Goal: Navigation & Orientation: Find specific page/section

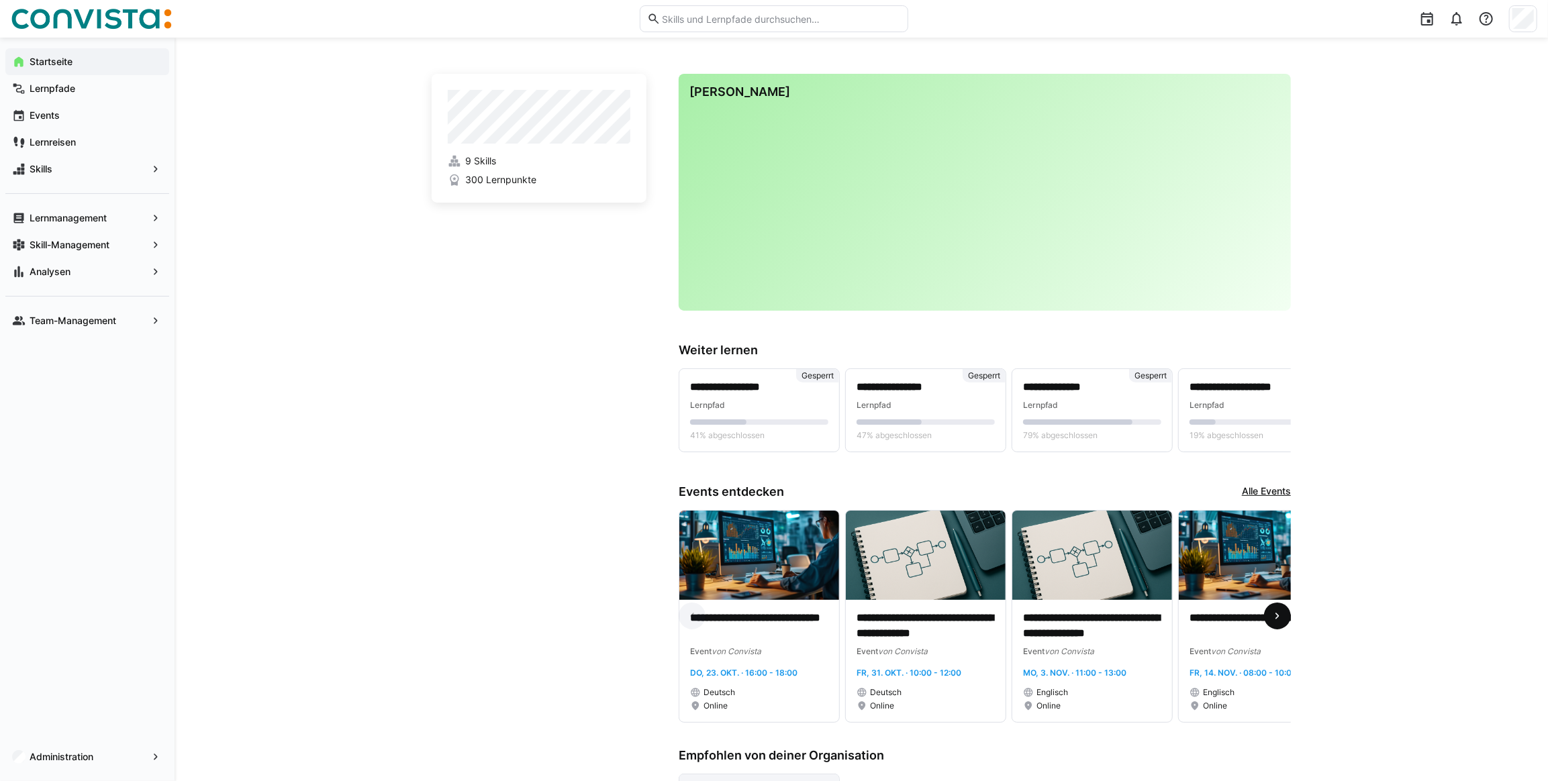
click at [1275, 623] on eds-icon at bounding box center [1277, 615] width 13 height 13
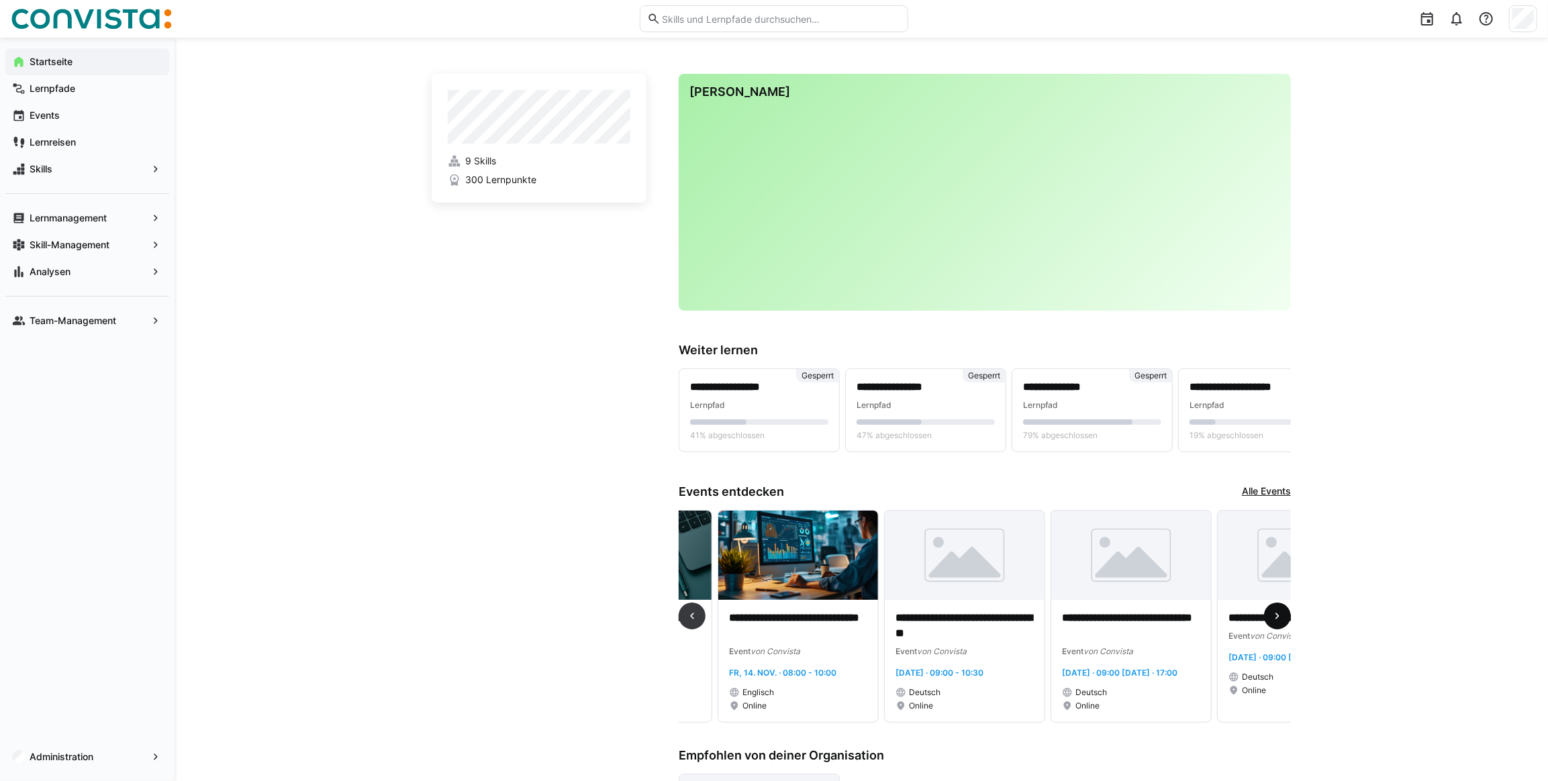
scroll to position [0, 499]
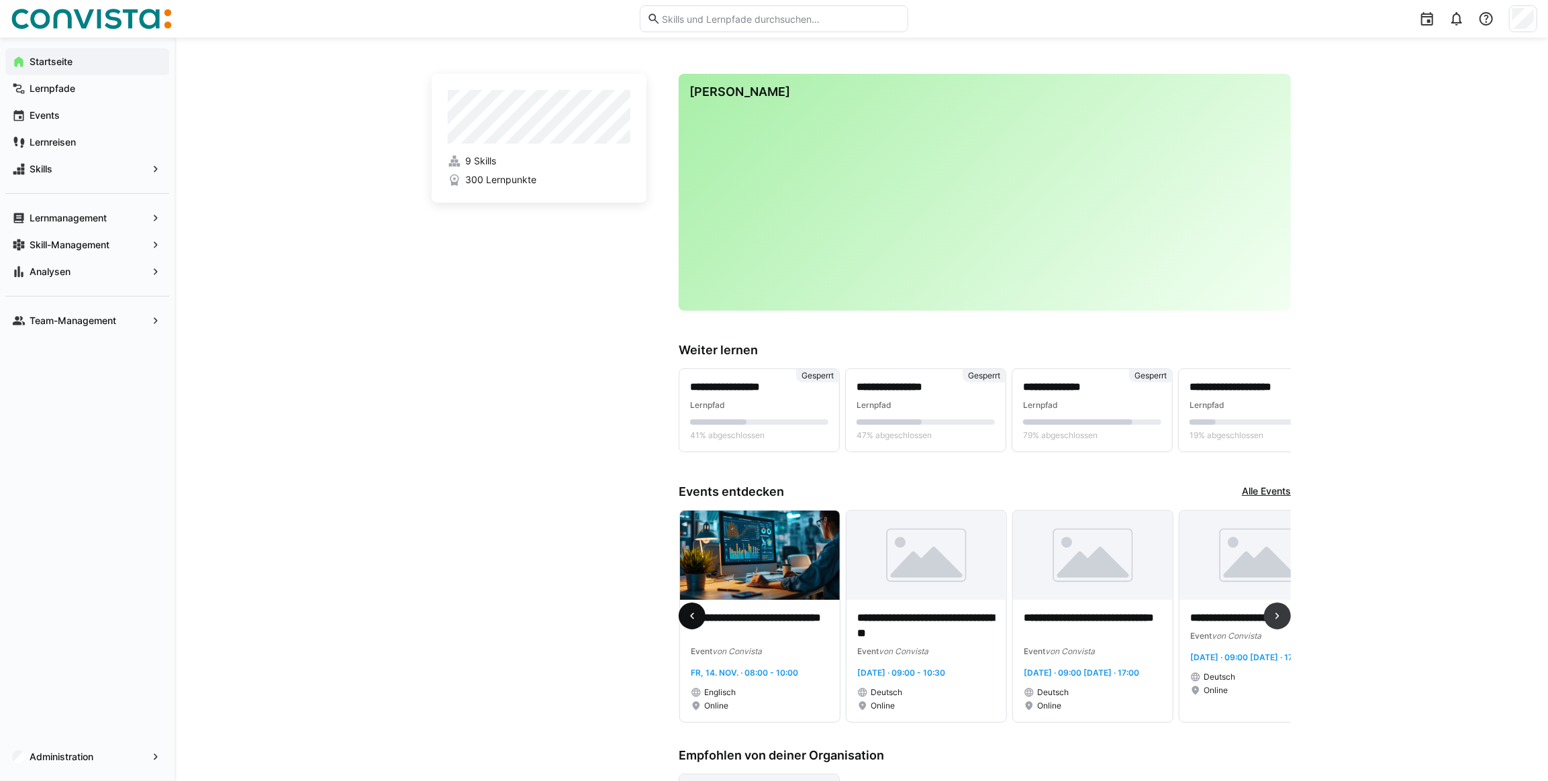
click at [695, 620] on eds-icon at bounding box center [691, 615] width 13 height 13
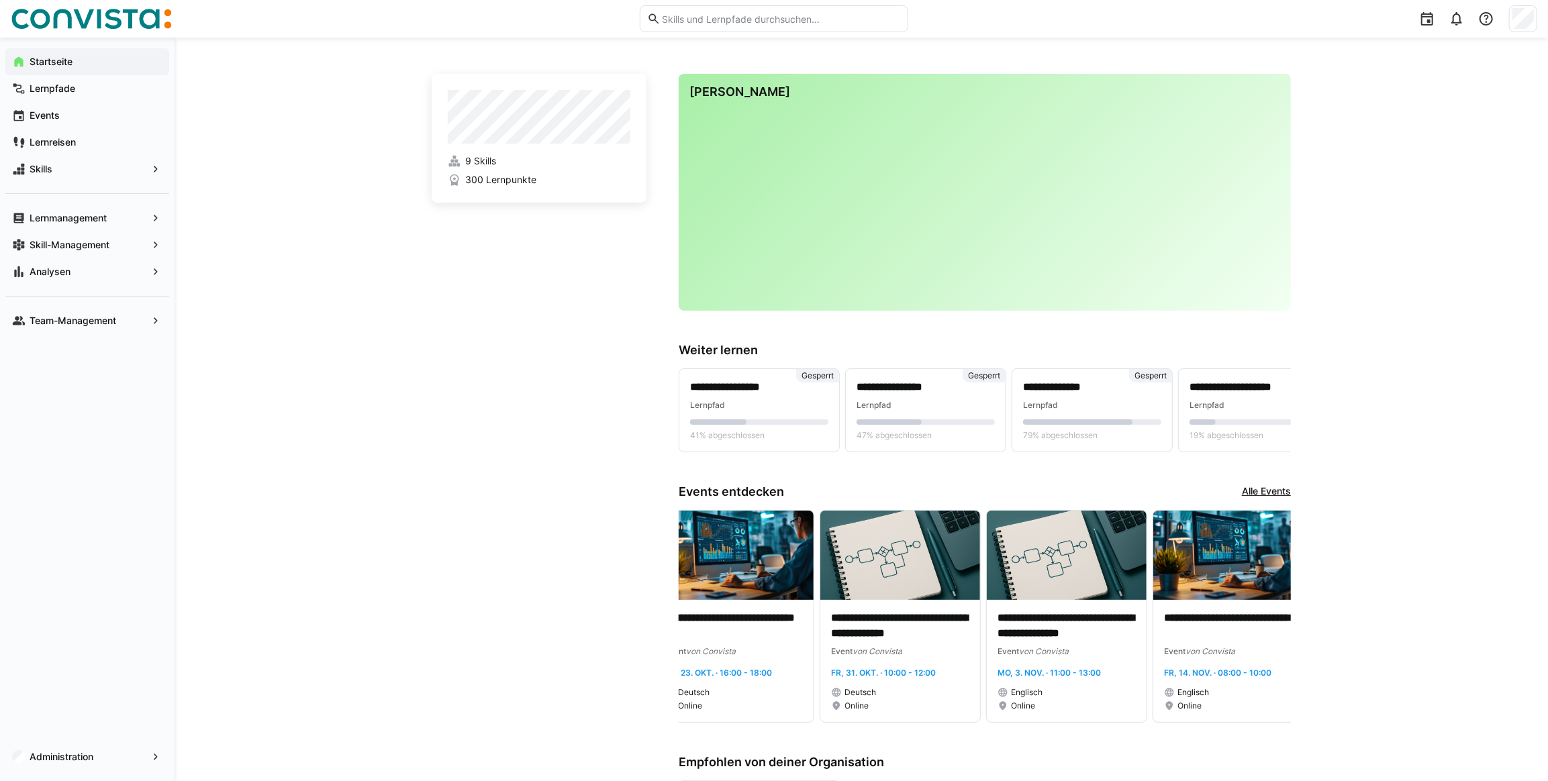
scroll to position [0, 0]
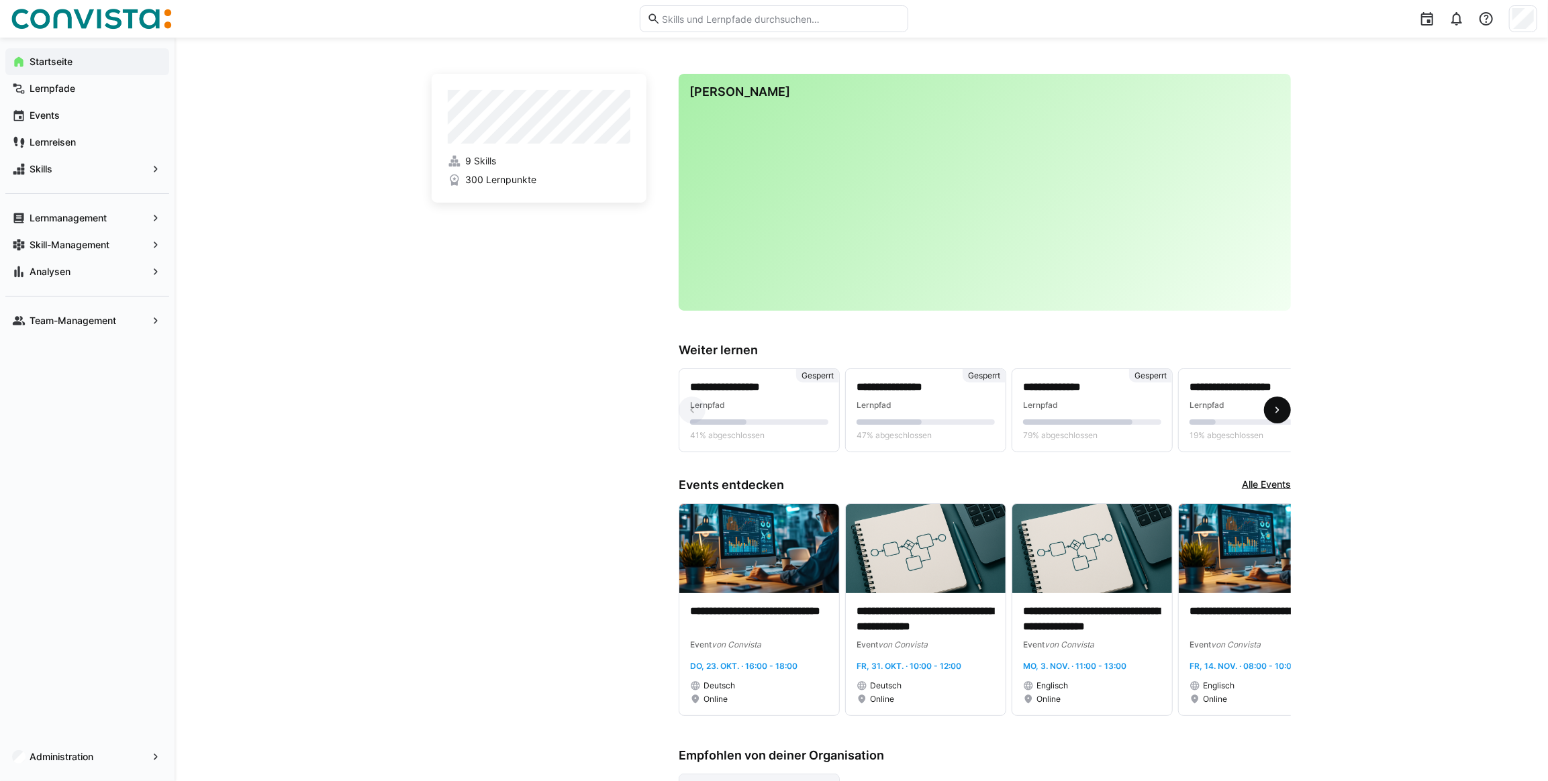
click at [1279, 408] on eds-icon at bounding box center [1277, 409] width 13 height 13
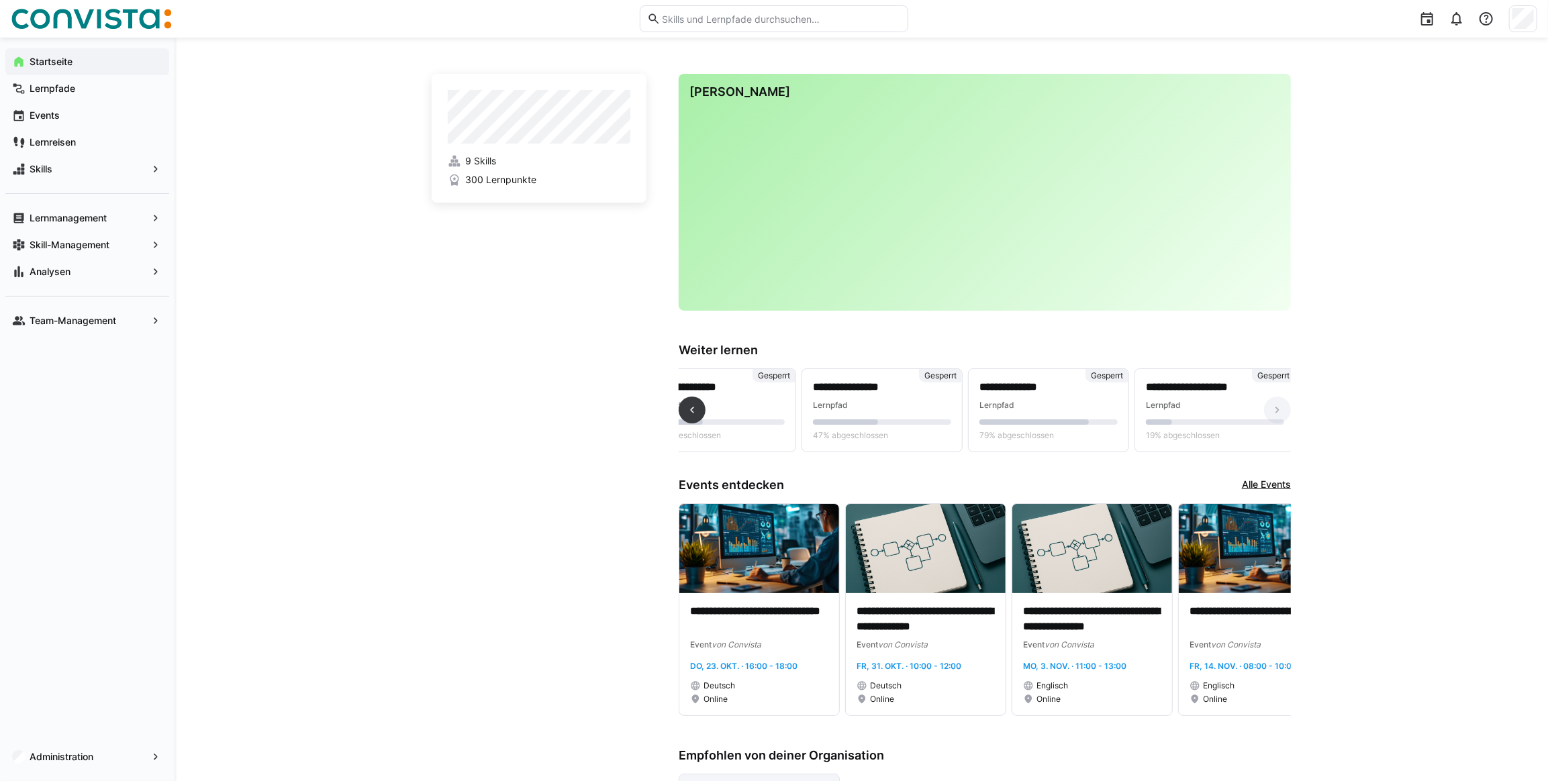
scroll to position [0, 48]
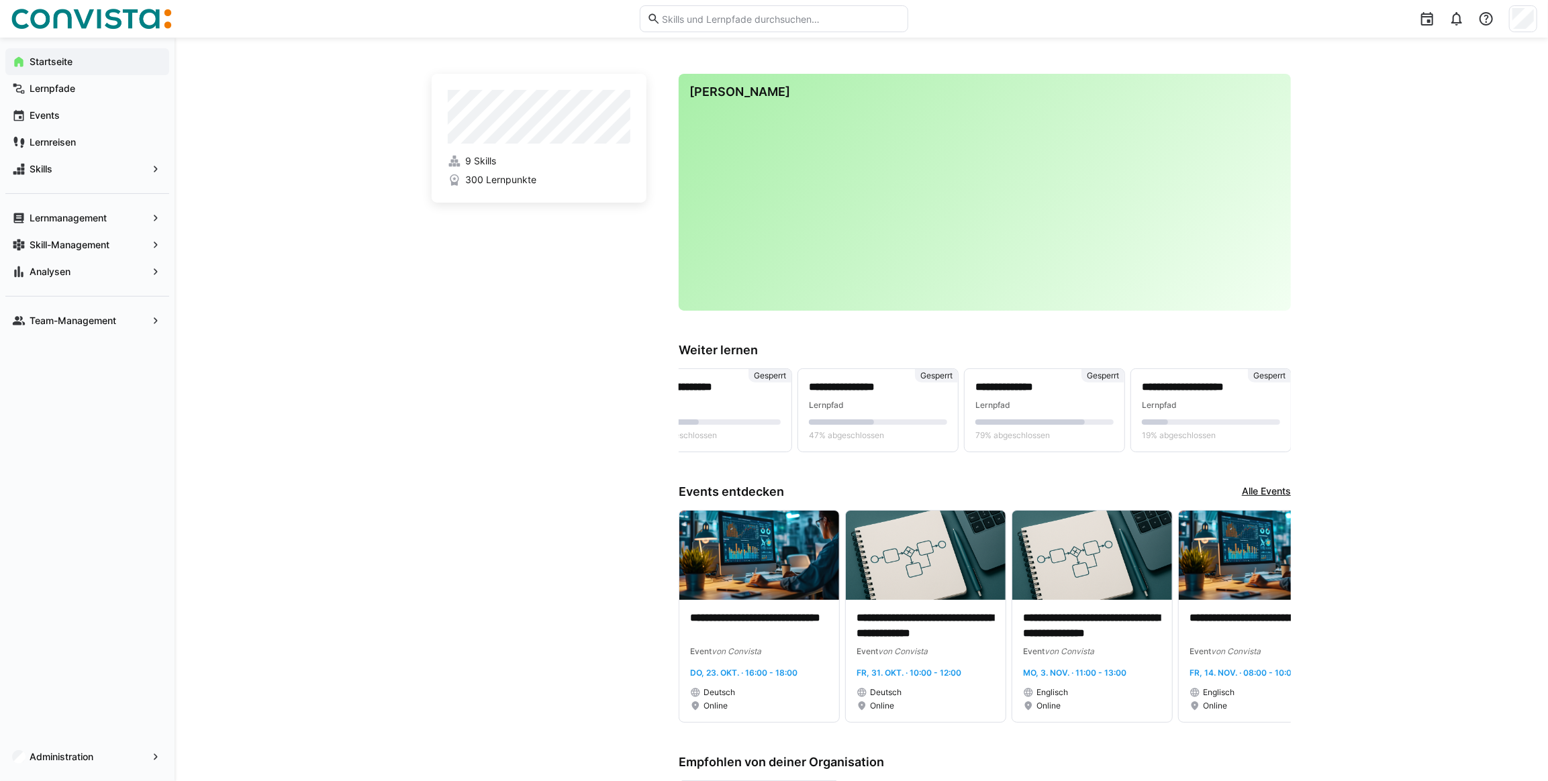
drag, startPoint x: 821, startPoint y: 471, endPoint x: 805, endPoint y: 471, distance: 15.4
click at [805, 471] on app-home-right "**********" at bounding box center [985, 678] width 612 height 1209
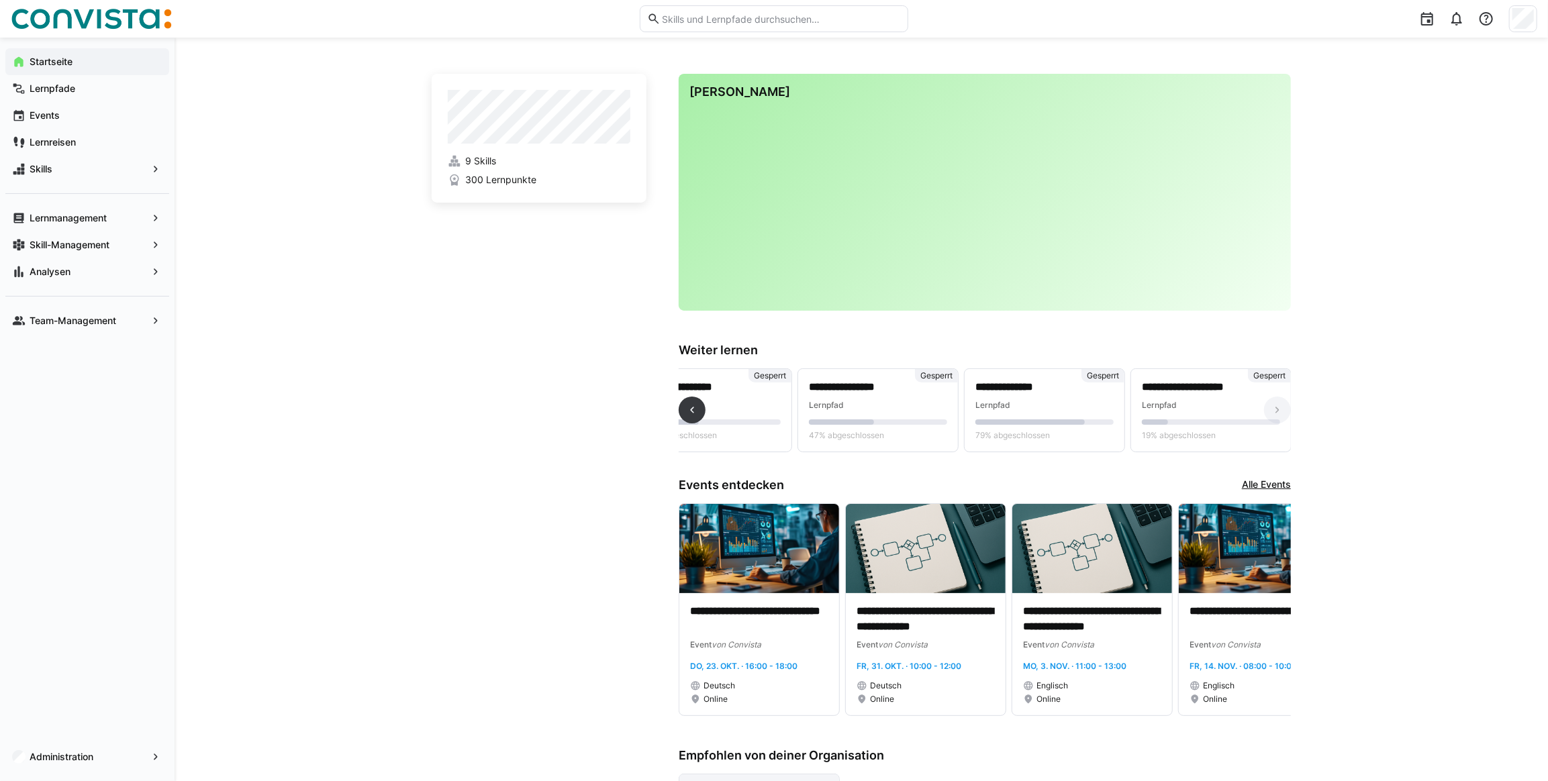
scroll to position [0, 0]
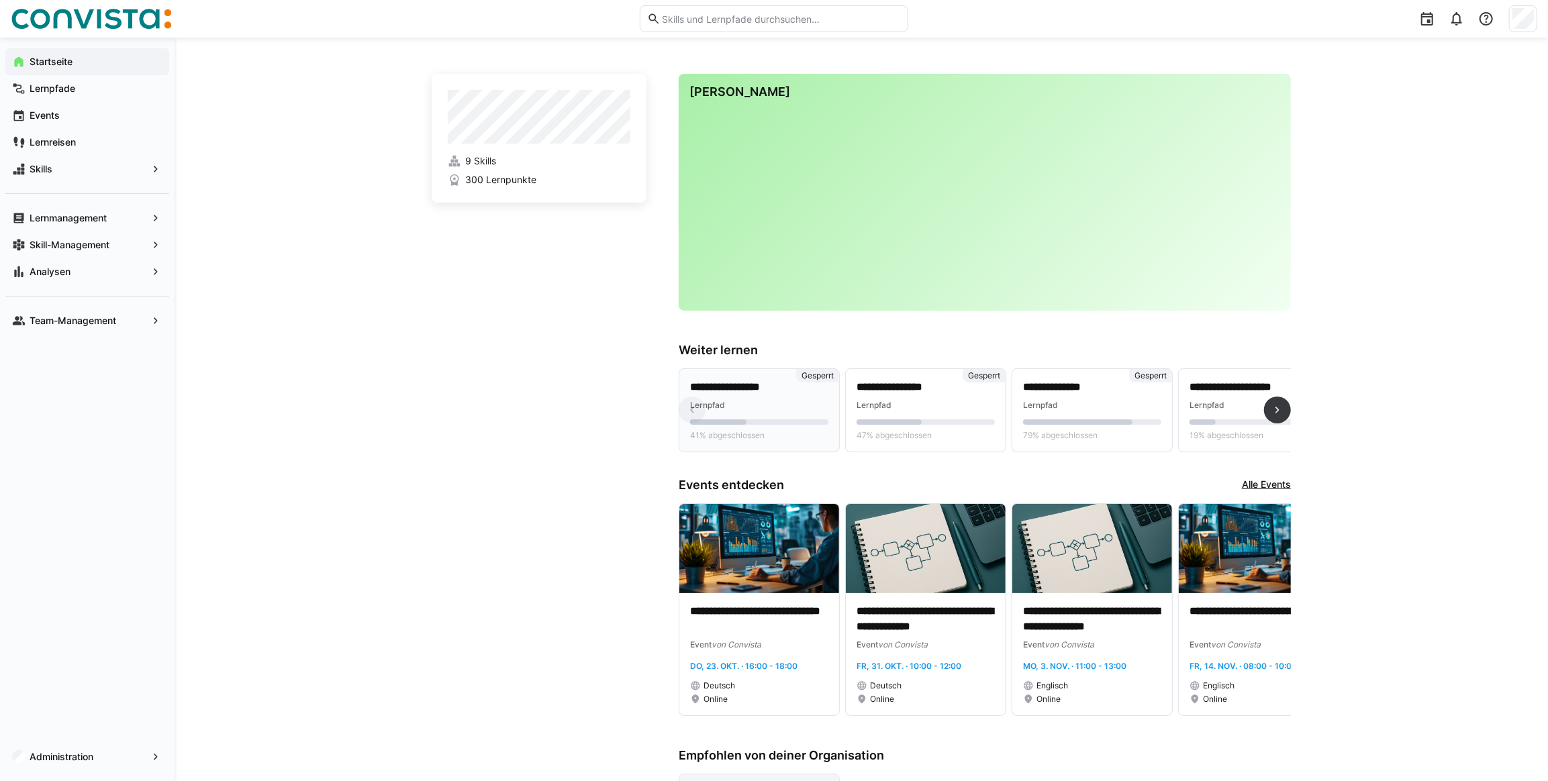
click at [775, 378] on div "**********" at bounding box center [759, 410] width 160 height 83
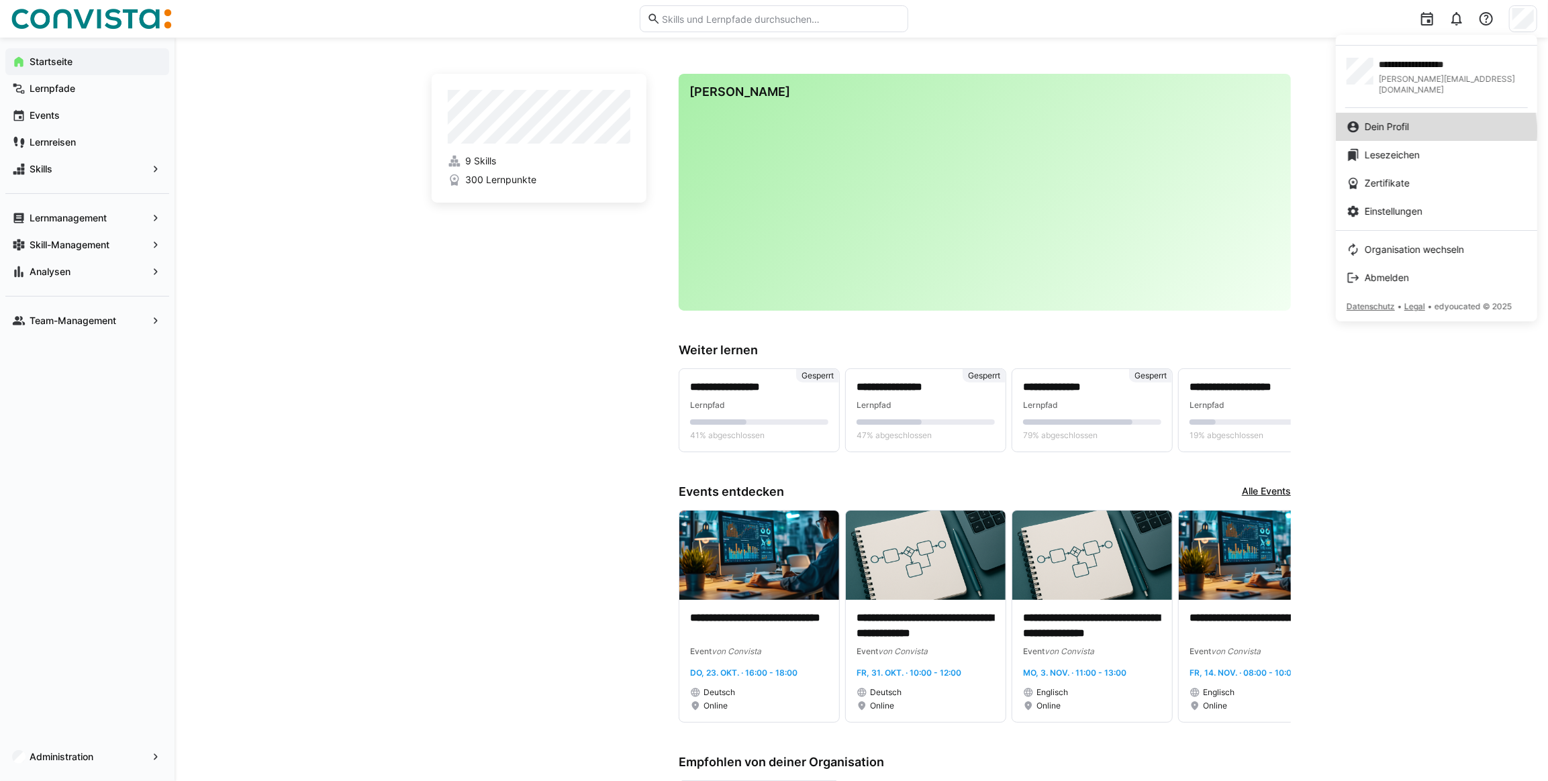
click at [1407, 120] on span "Dein Profil" at bounding box center [1387, 126] width 44 height 13
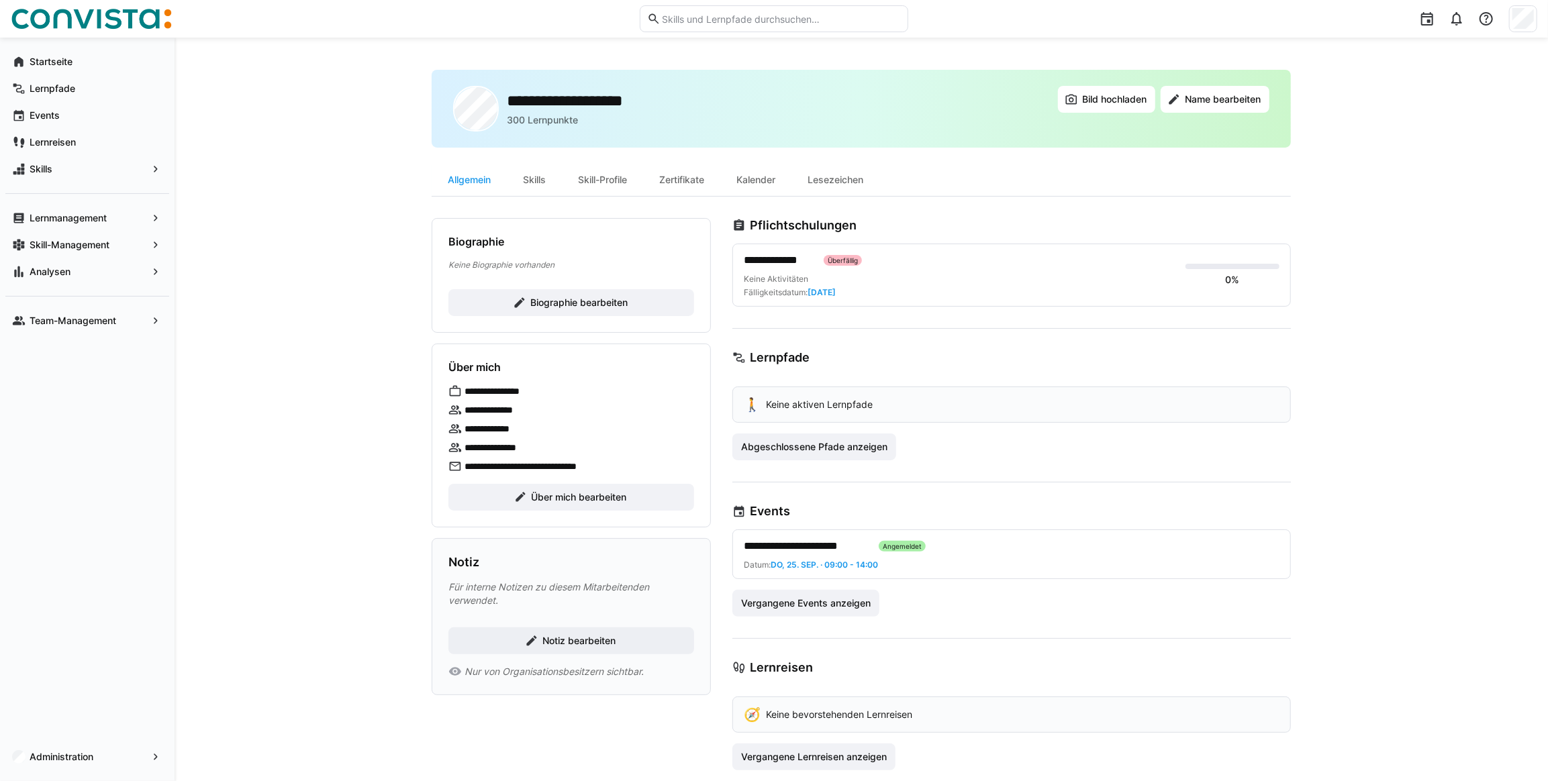
scroll to position [20, 0]
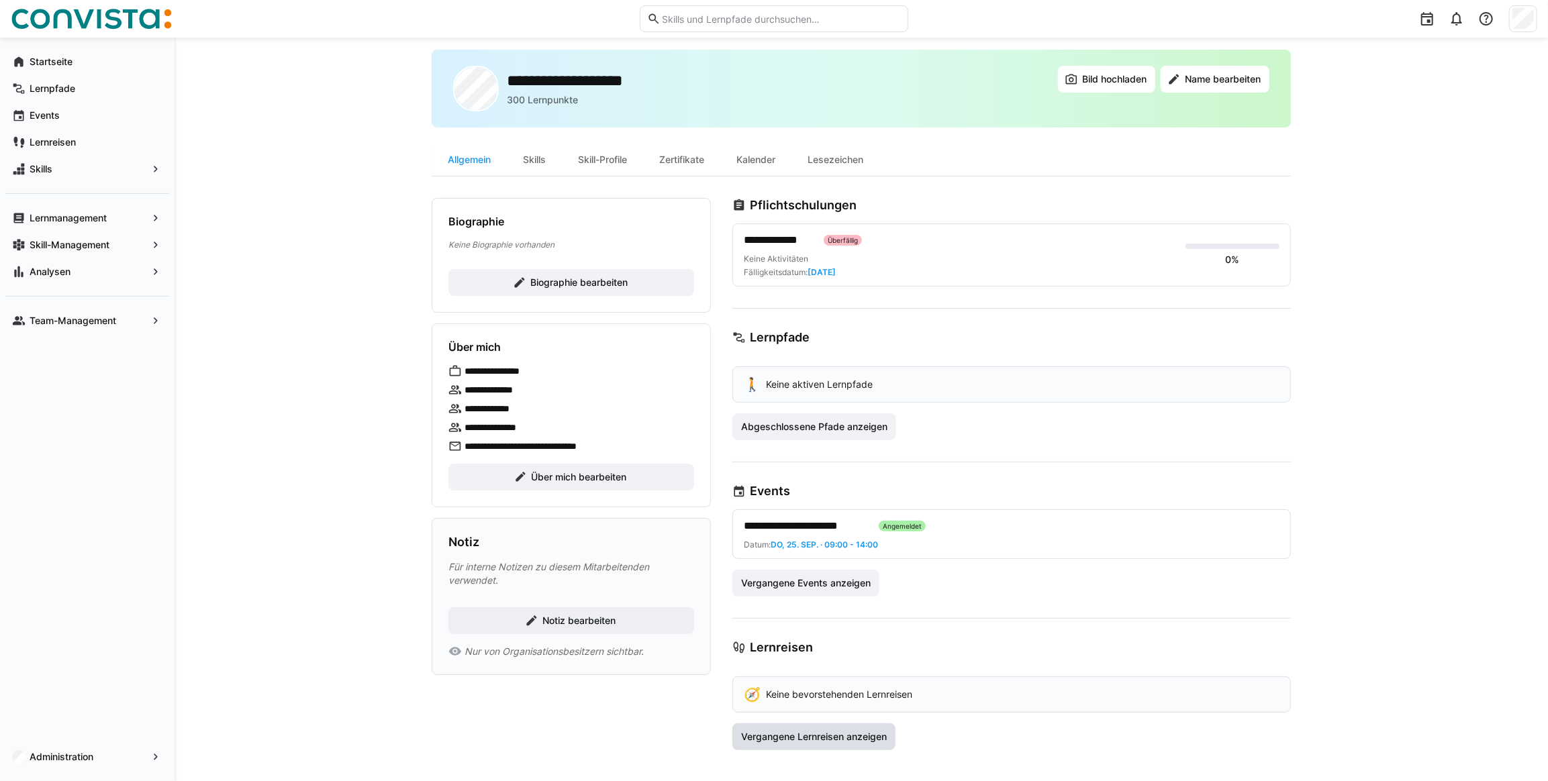
click at [818, 737] on span "Vergangene Lernreisen anzeigen" at bounding box center [814, 736] width 150 height 13
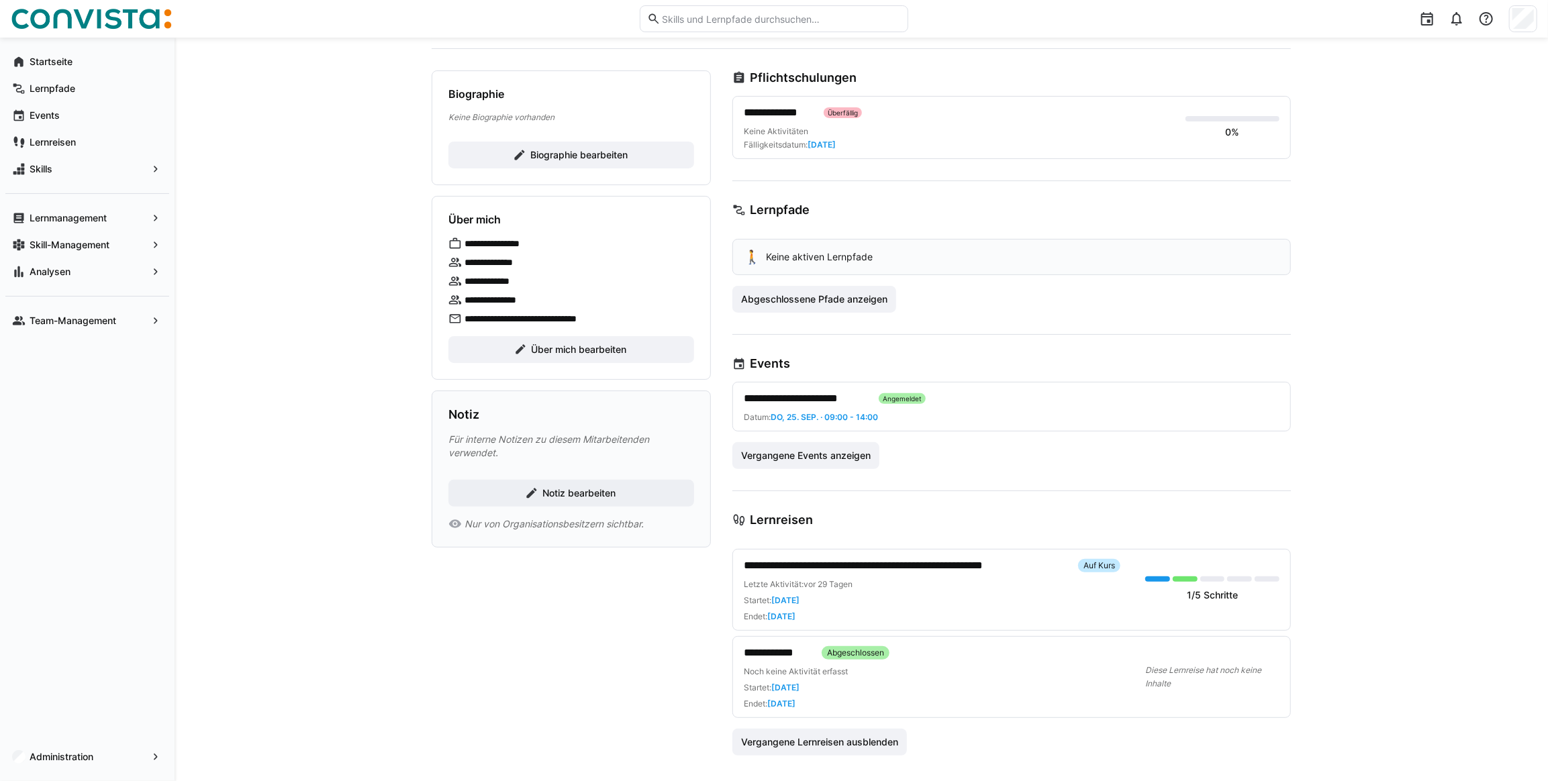
scroll to position [153, 0]
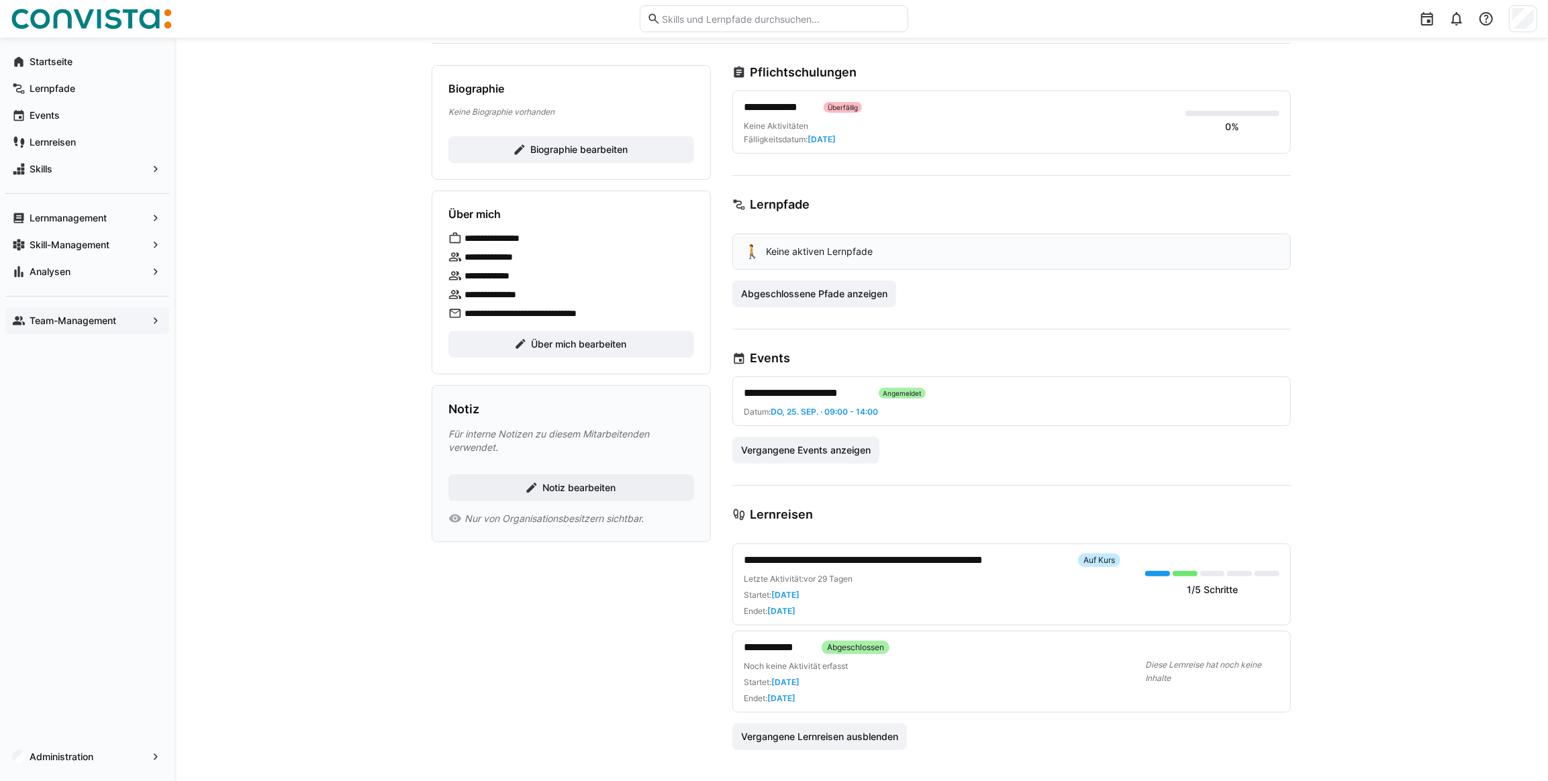
click at [0, 0] on app-navigation-label "Team-Management" at bounding box center [0, 0] width 0 height 0
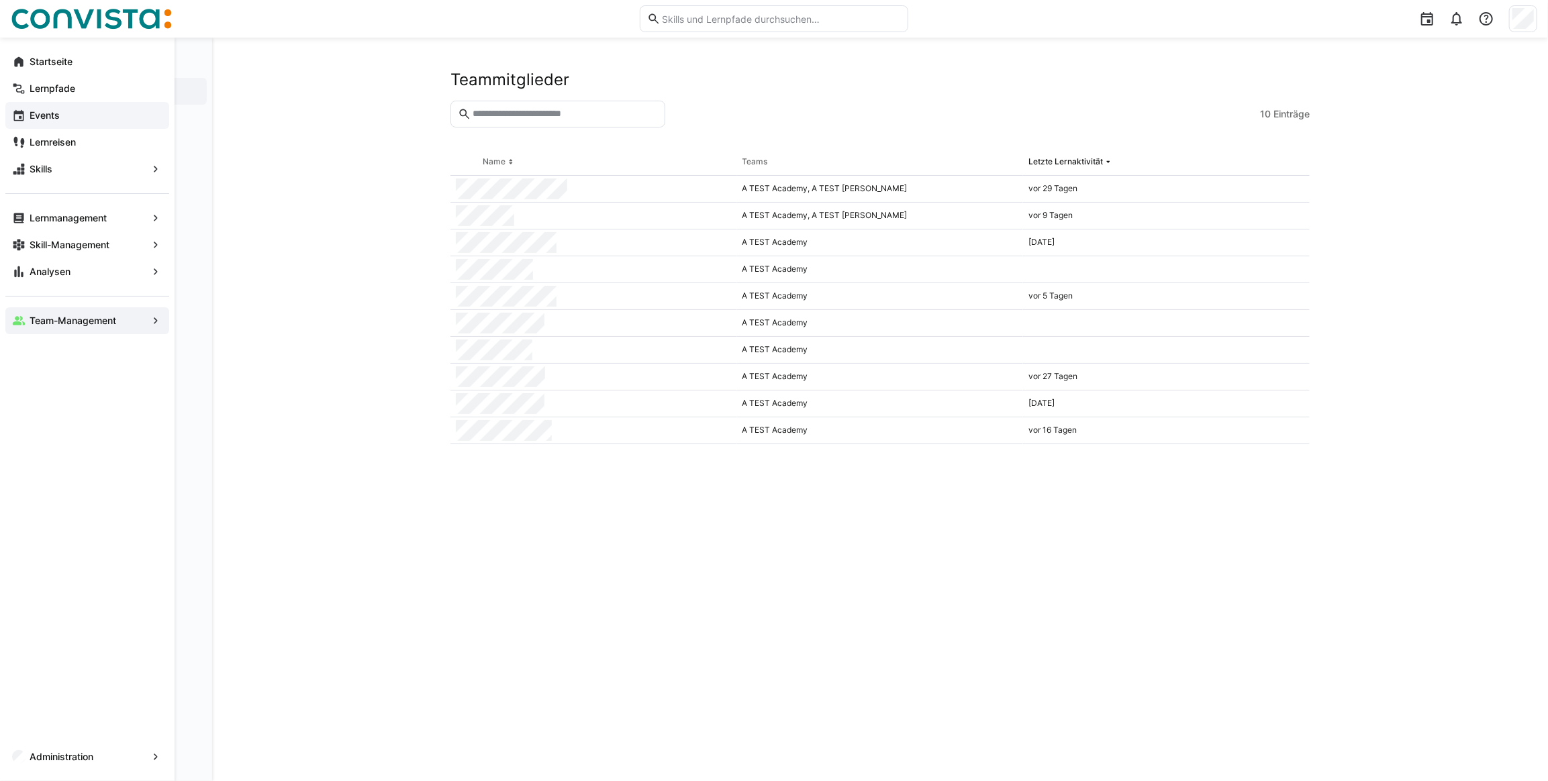
click at [0, 0] on app-navigation-label "Events" at bounding box center [0, 0] width 0 height 0
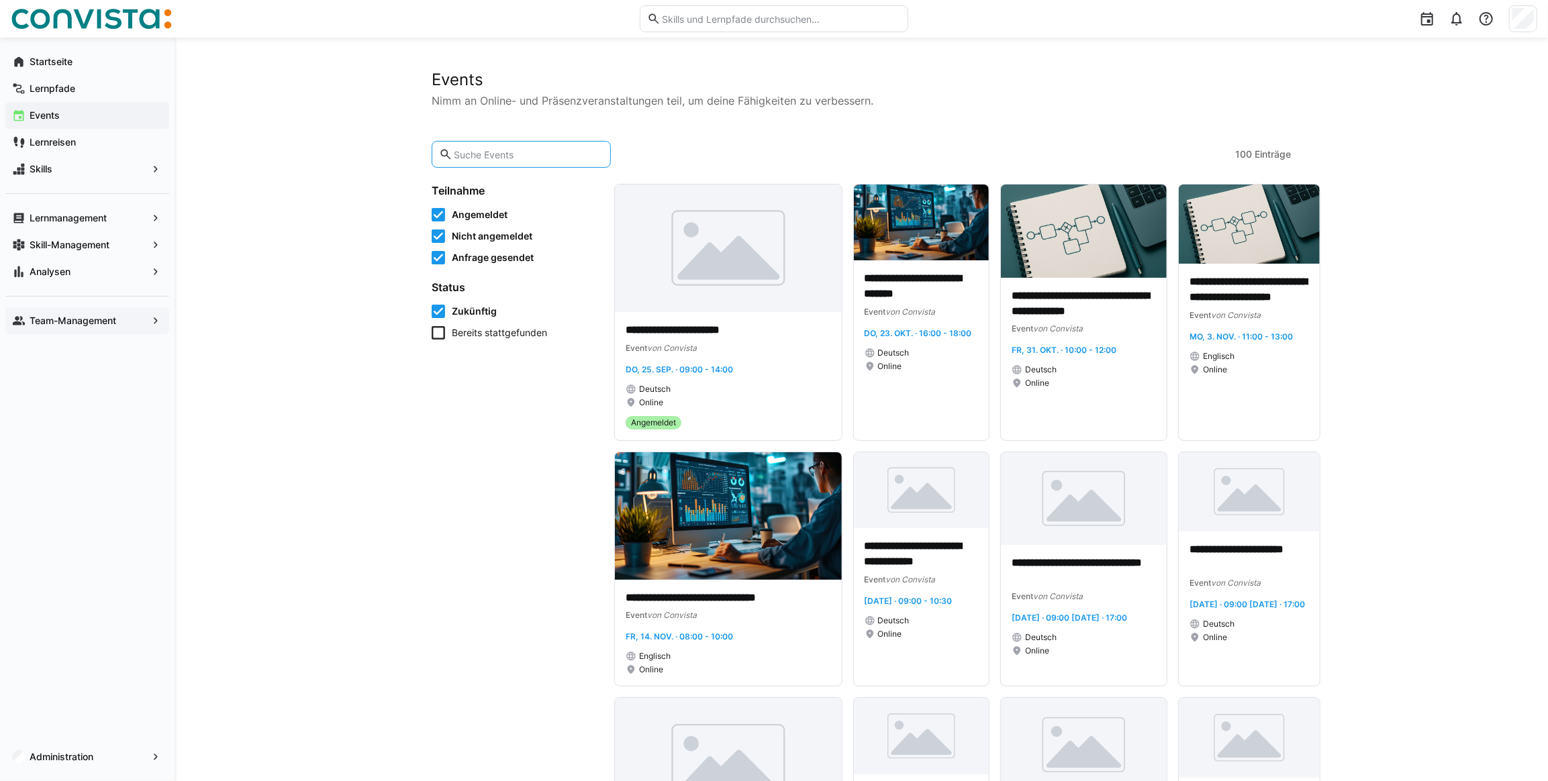
click at [519, 153] on input "text" at bounding box center [527, 154] width 151 height 12
click at [0, 0] on app-navigation-label "Lernmanagement" at bounding box center [0, 0] width 0 height 0
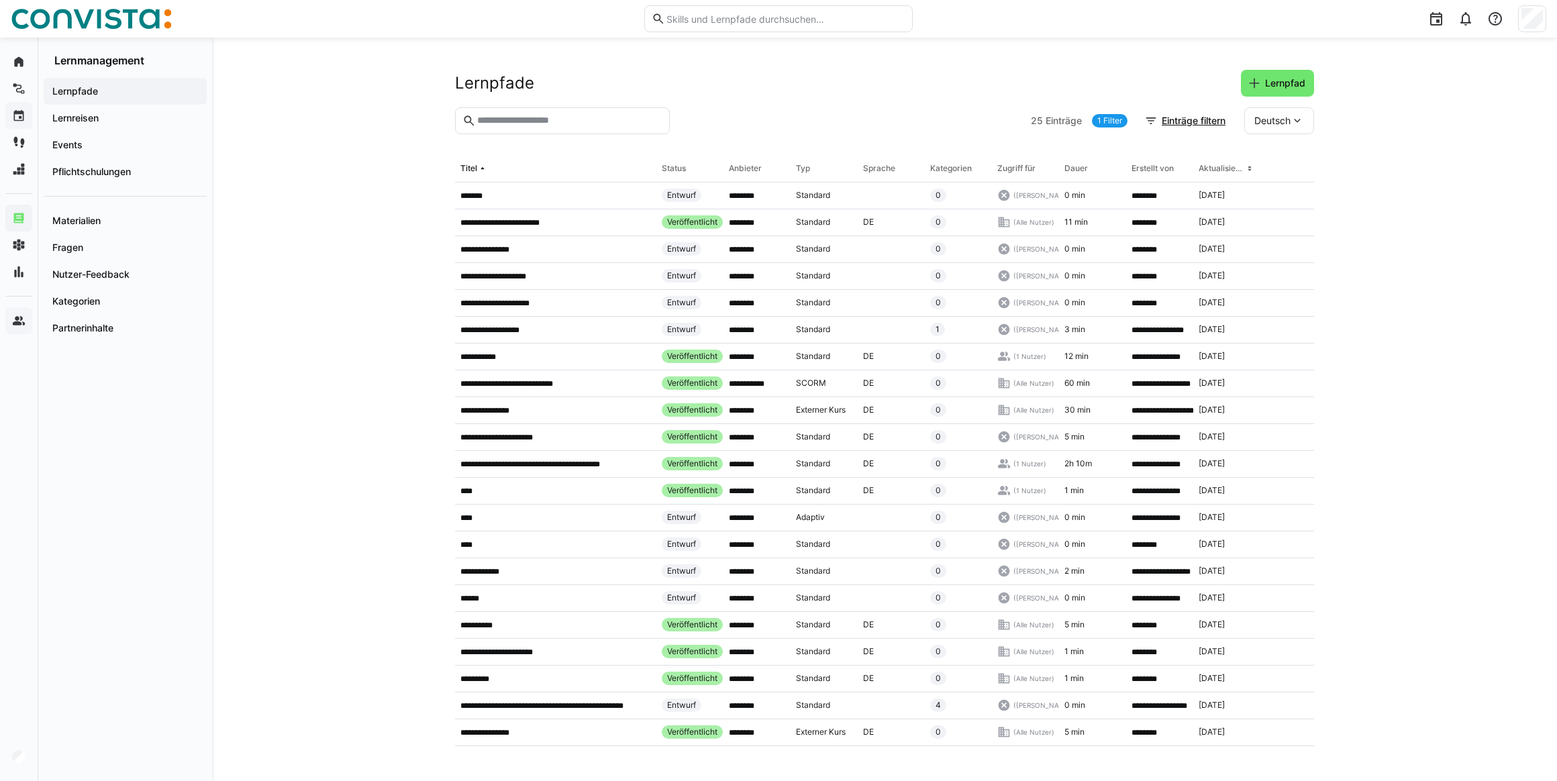
click at [522, 124] on input "text" at bounding box center [569, 121] width 187 height 12
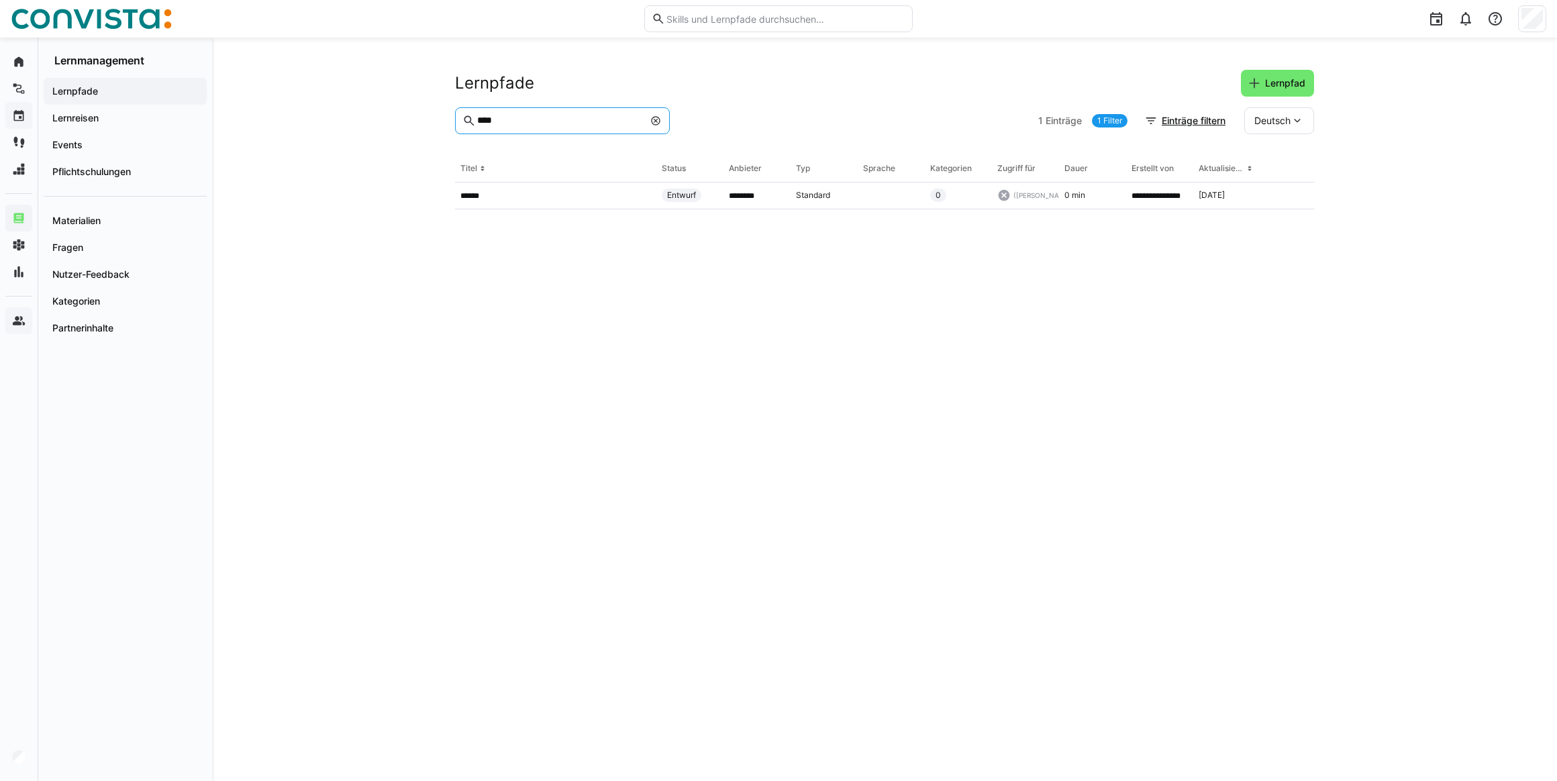
type input "*****"
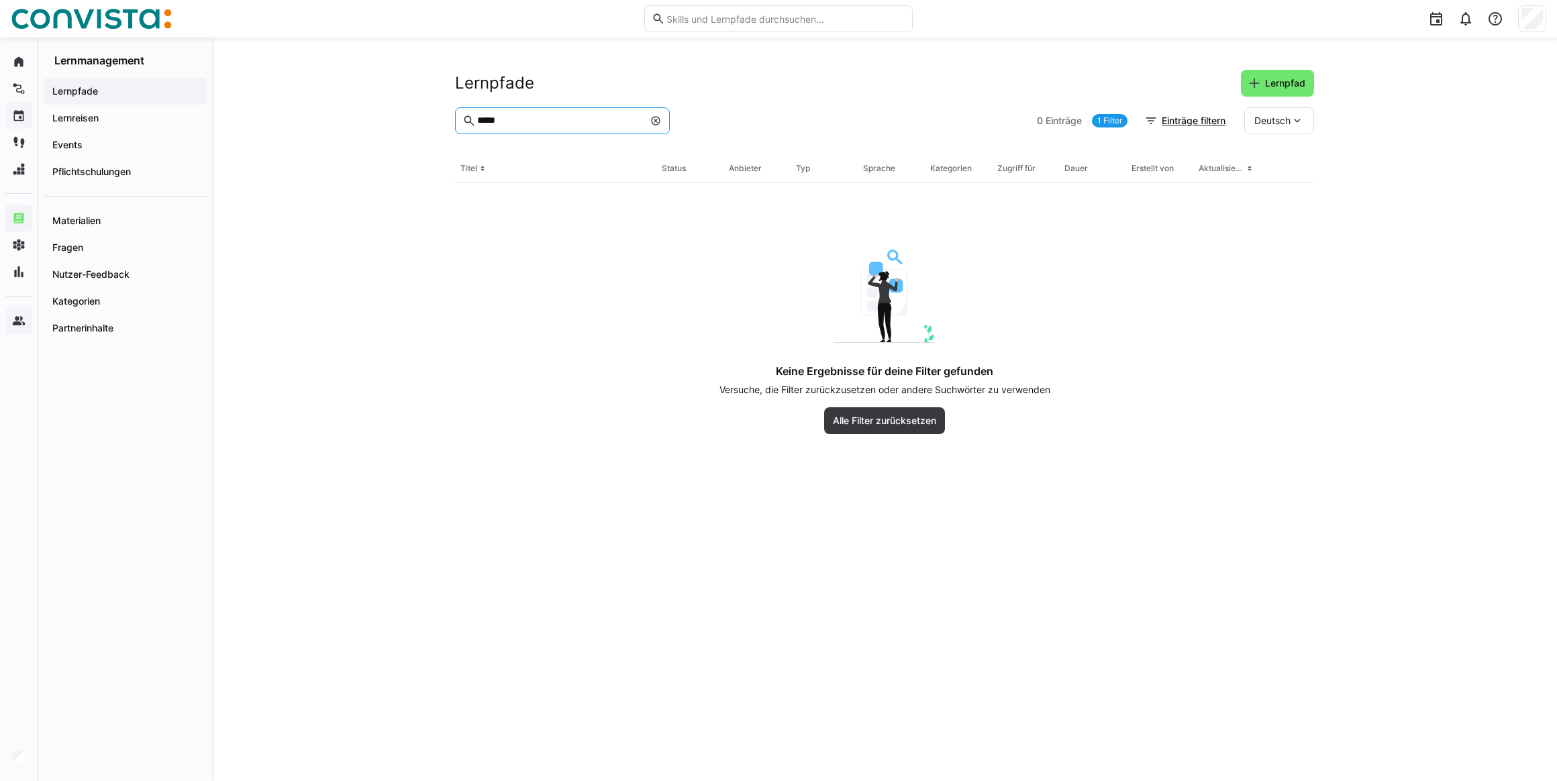
drag, startPoint x: 531, startPoint y: 119, endPoint x: 462, endPoint y: 125, distance: 68.7
click at [462, 125] on eds-input "*****" at bounding box center [562, 120] width 215 height 27
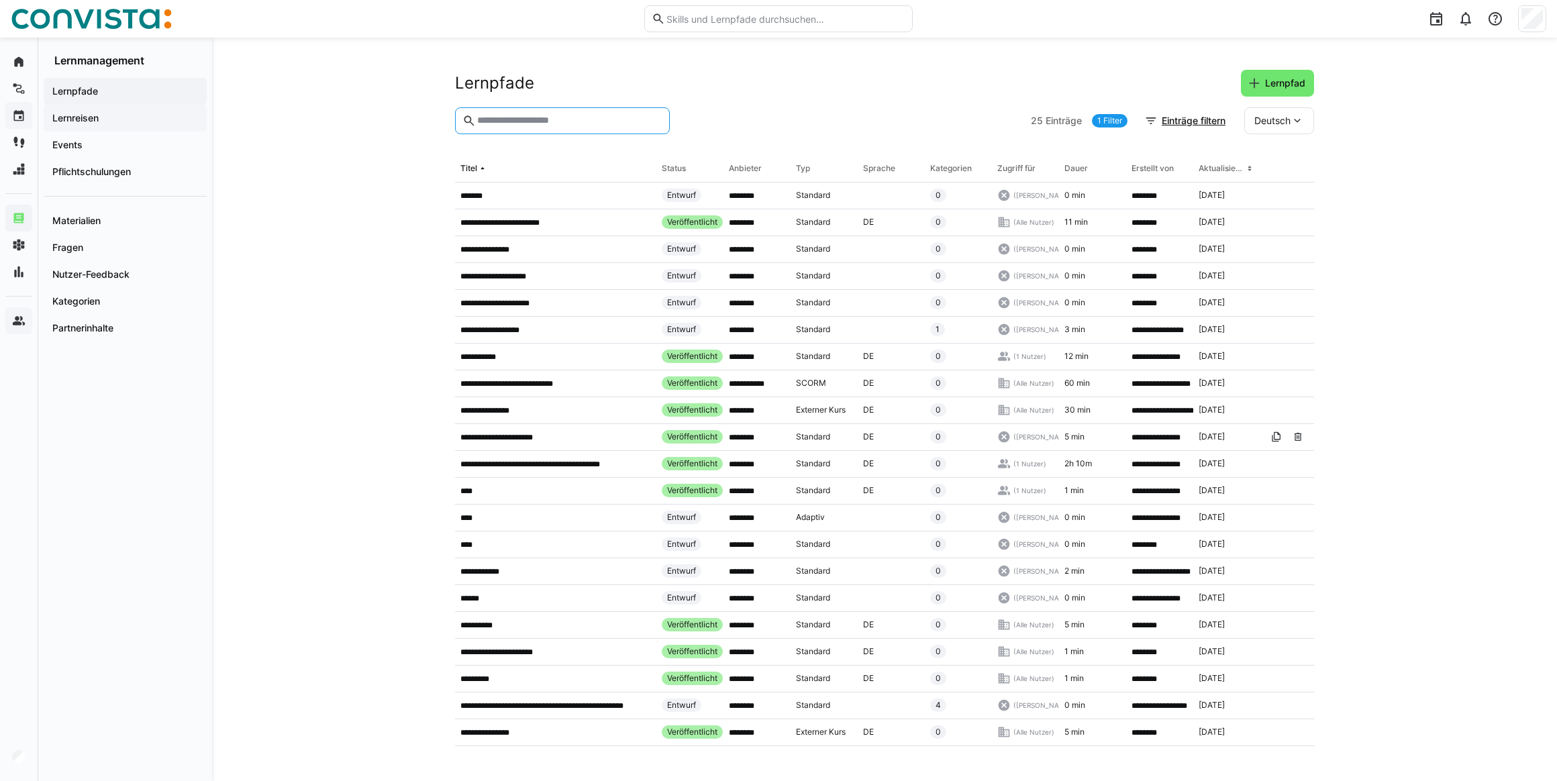
click at [97, 126] on div "Lernreisen" at bounding box center [125, 118] width 163 height 27
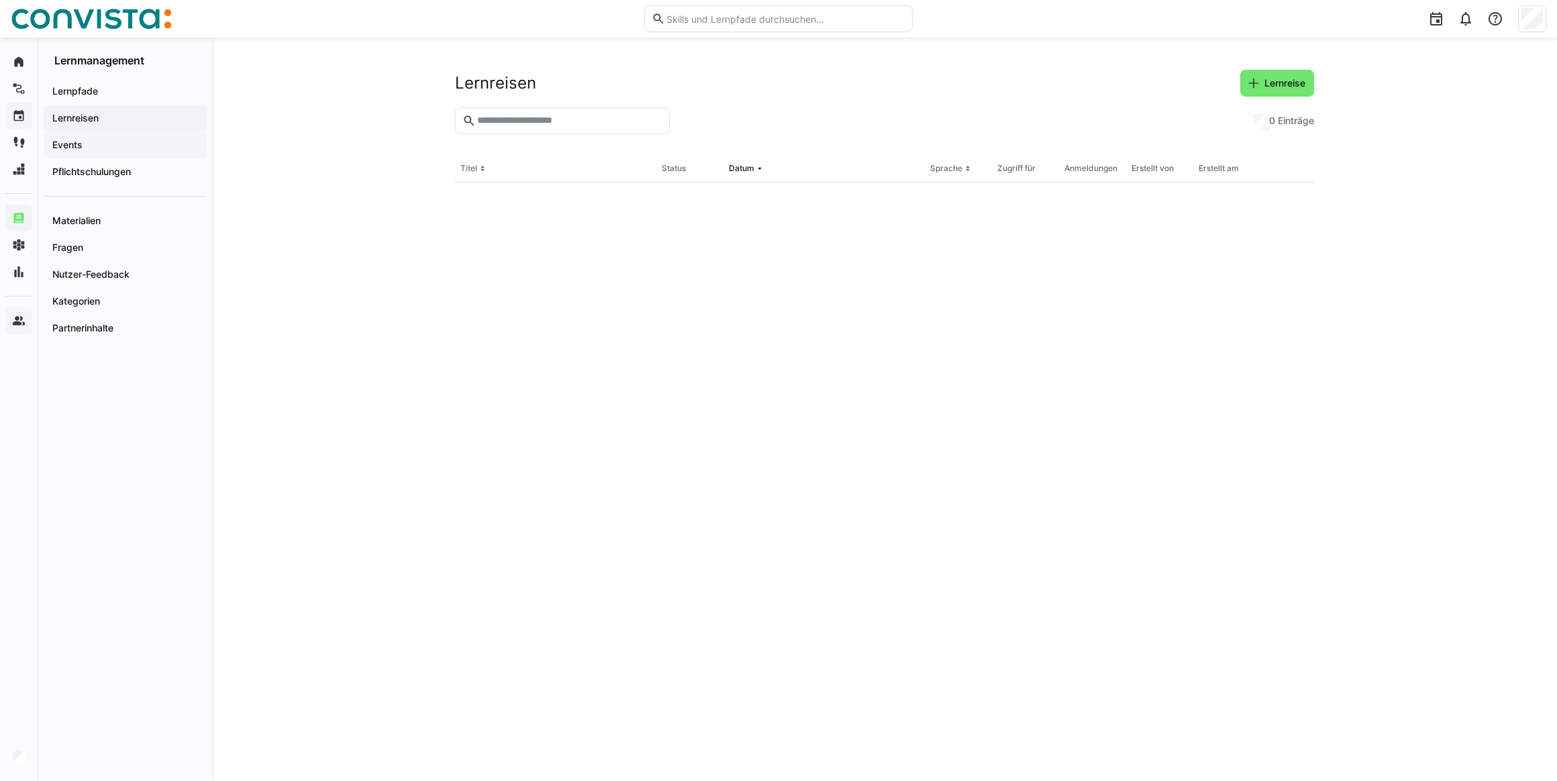
click at [97, 154] on div "Events" at bounding box center [125, 145] width 163 height 27
click at [545, 120] on input "text" at bounding box center [569, 121] width 187 height 12
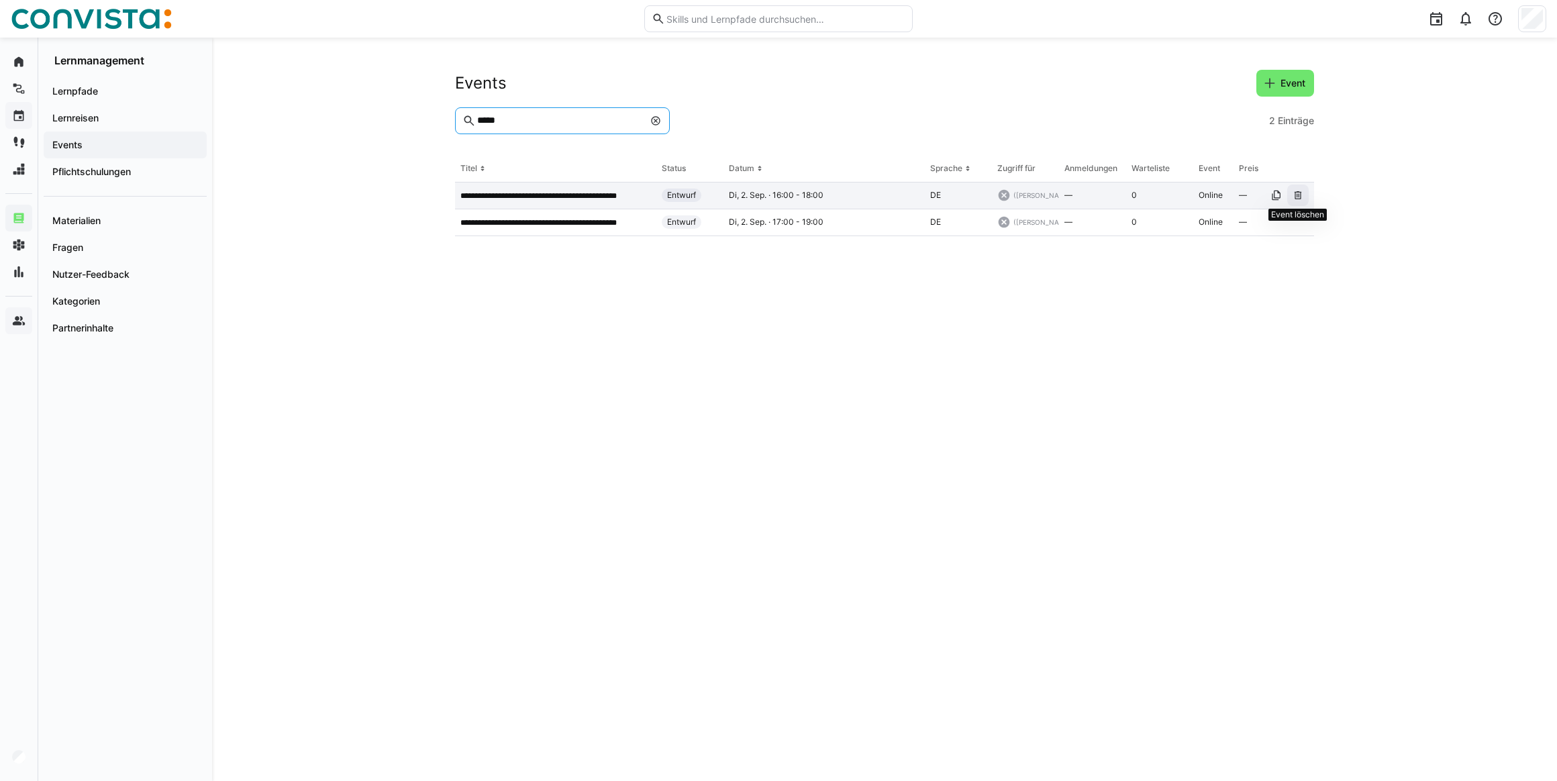
type input "*****"
click at [1306, 193] on span at bounding box center [1297, 195] width 21 height 21
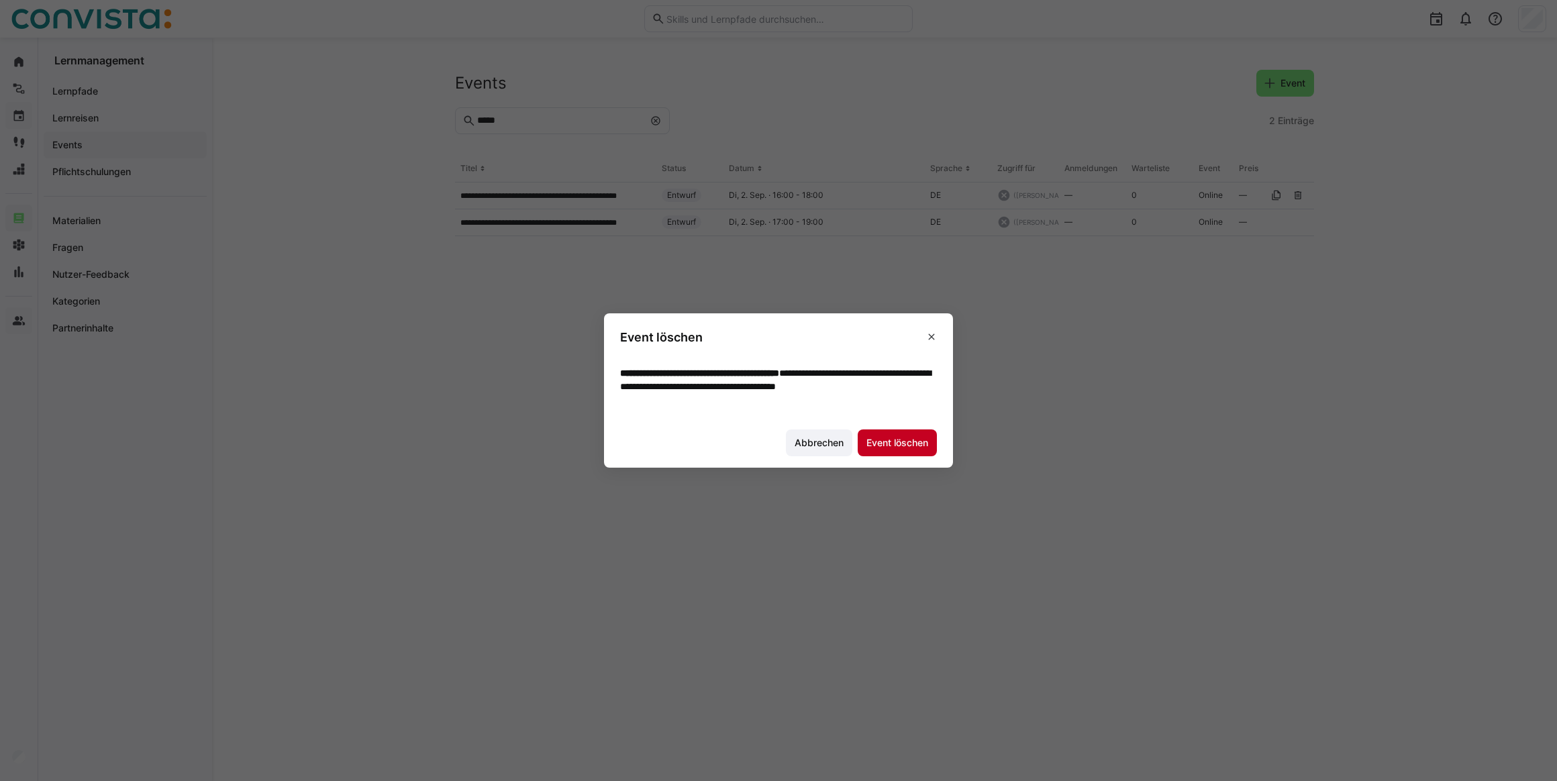
click at [905, 444] on span "Event löschen" at bounding box center [898, 442] width 66 height 13
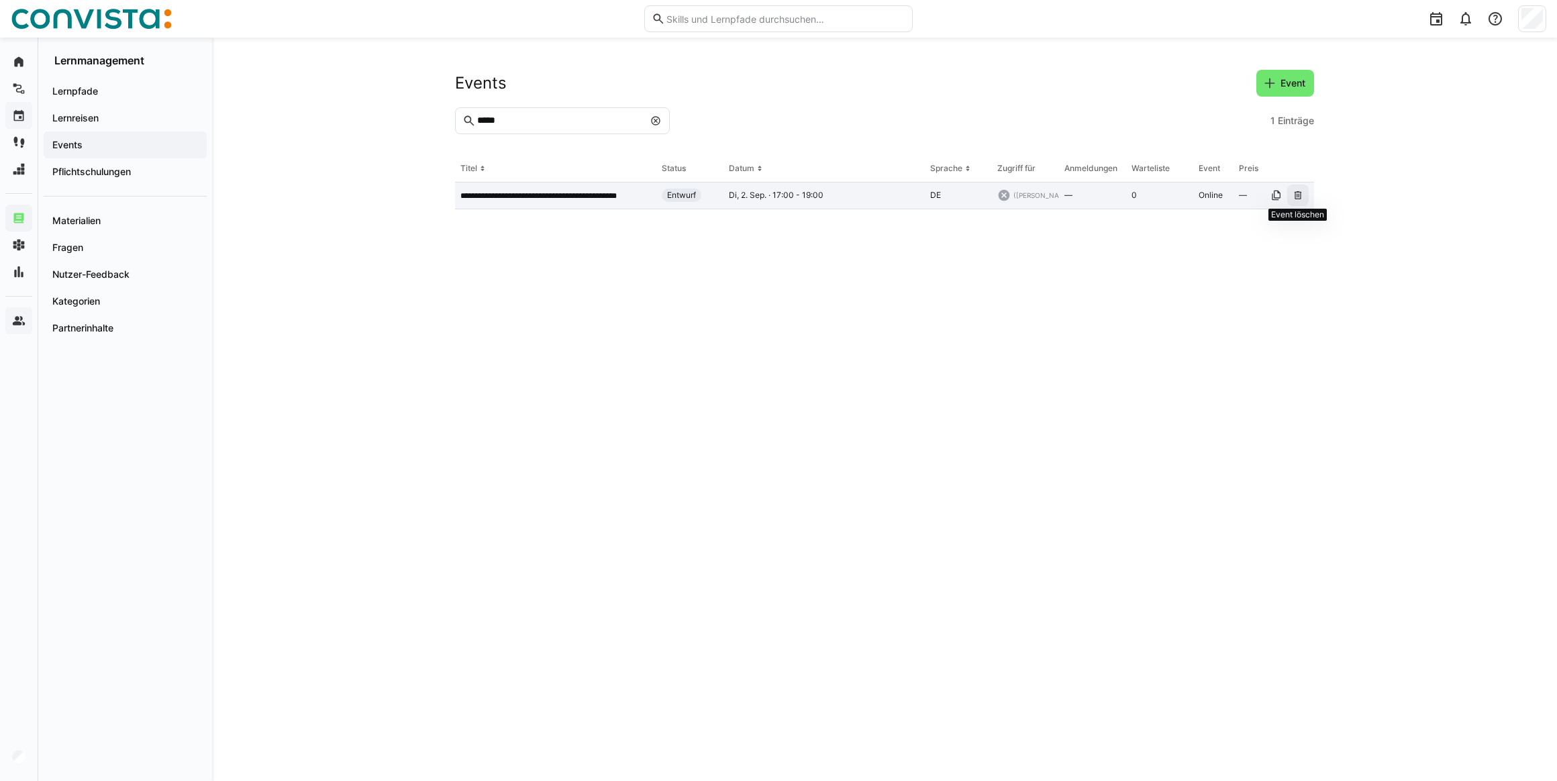
click at [1296, 196] on eds-icon at bounding box center [1298, 195] width 11 height 11
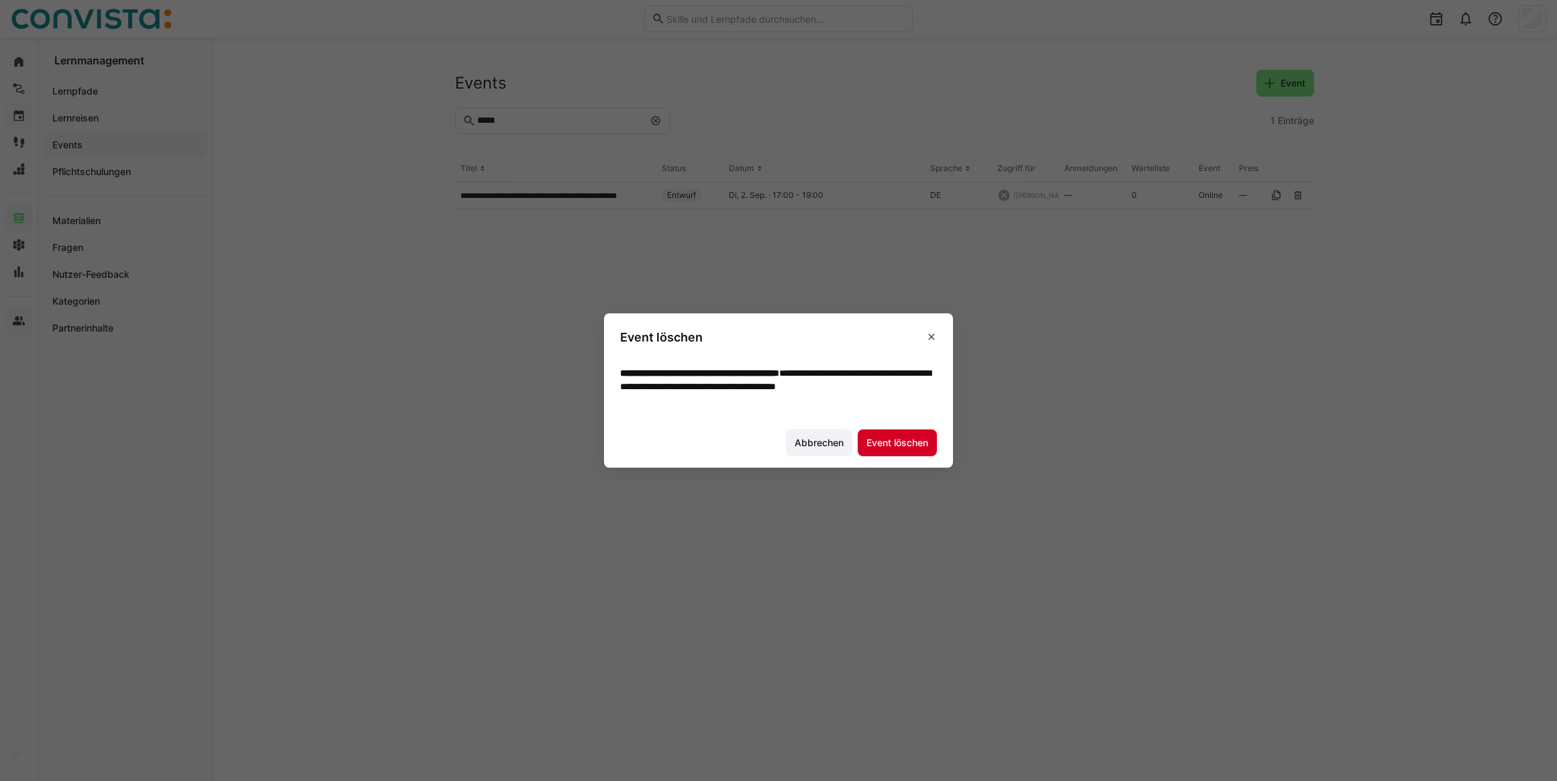
click at [905, 442] on span "Event löschen" at bounding box center [898, 442] width 66 height 13
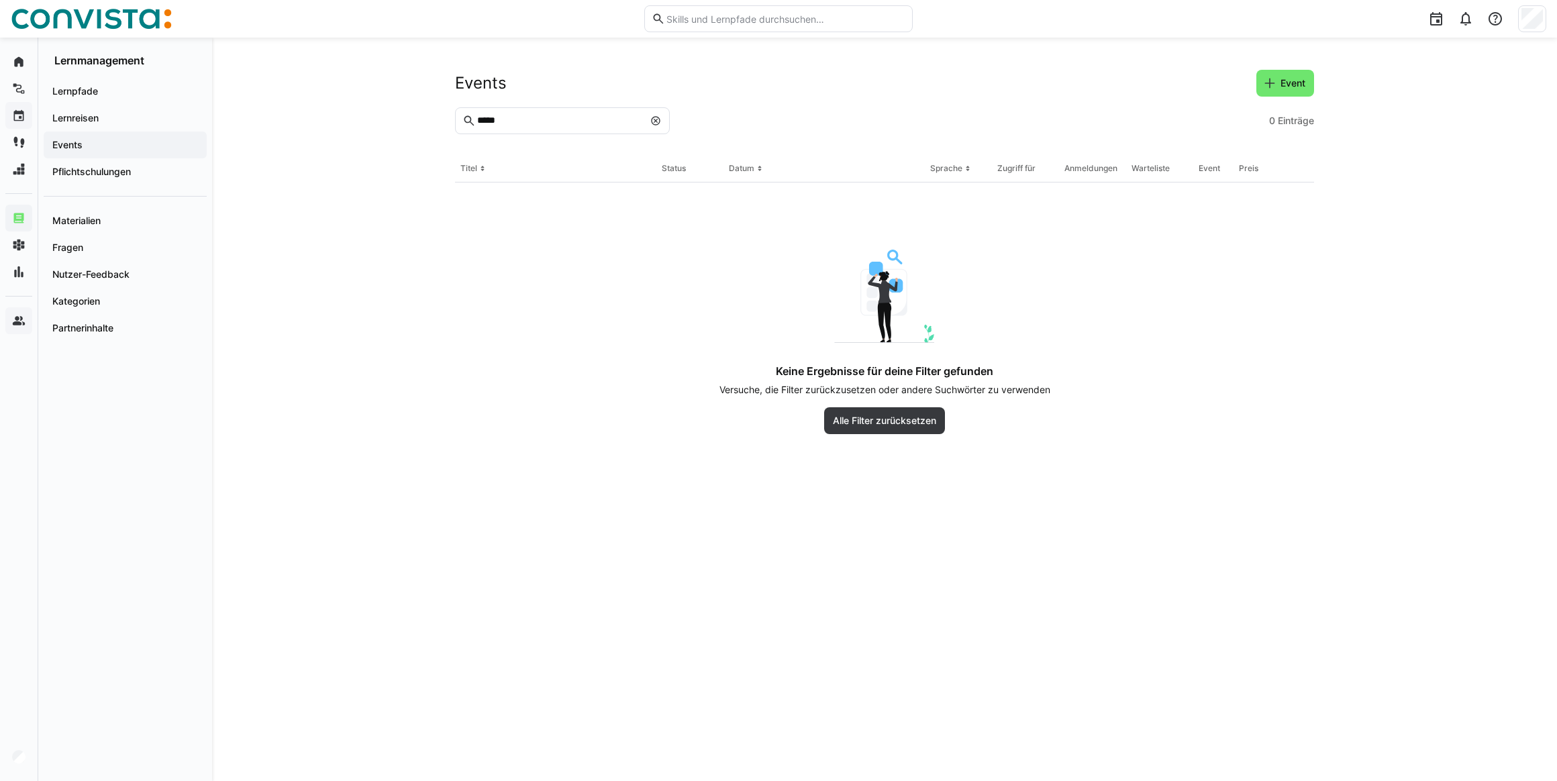
click at [657, 120] on eds-icon at bounding box center [655, 120] width 11 height 11
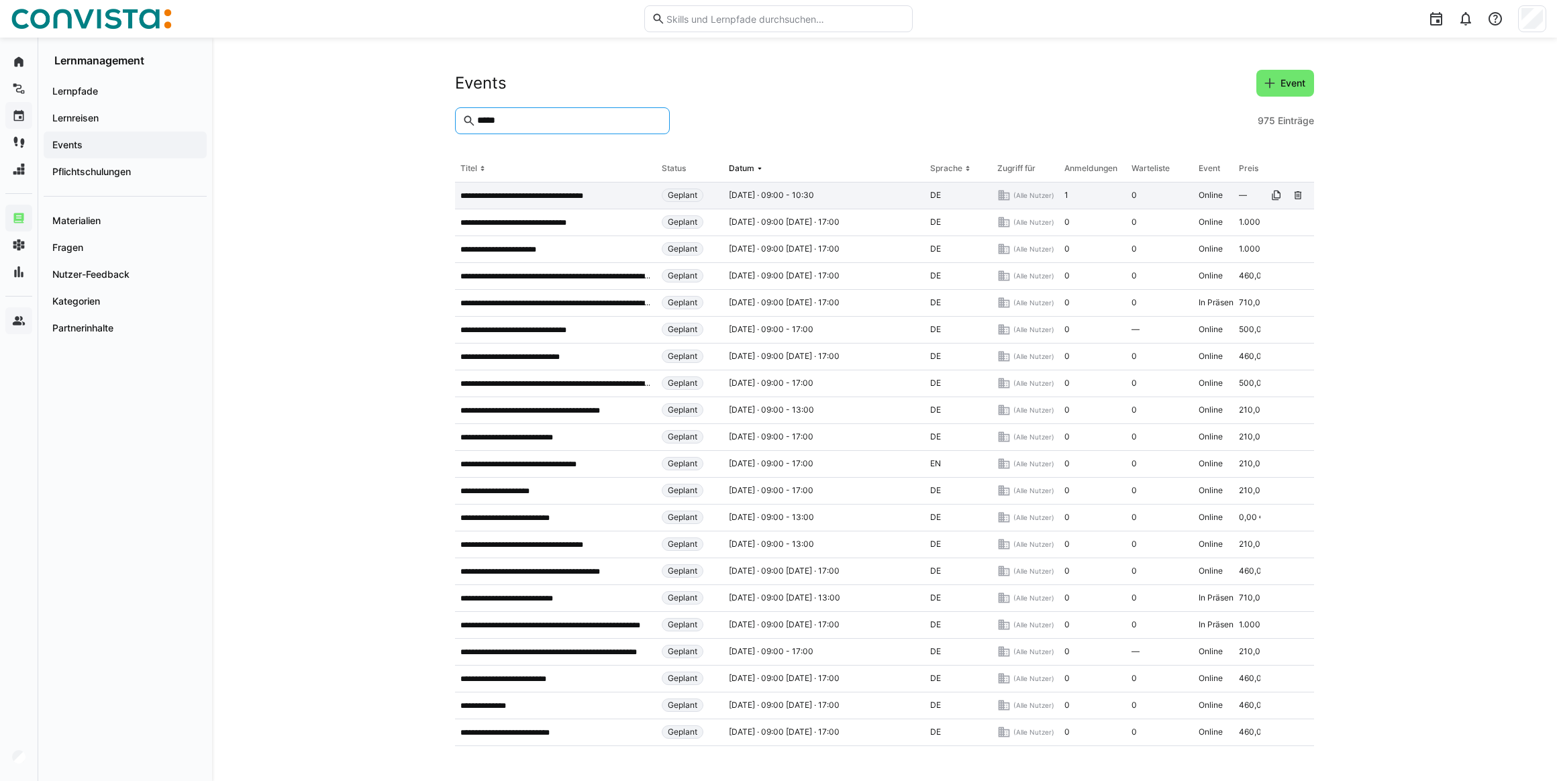
click at [552, 196] on p "**********" at bounding box center [533, 196] width 146 height 11
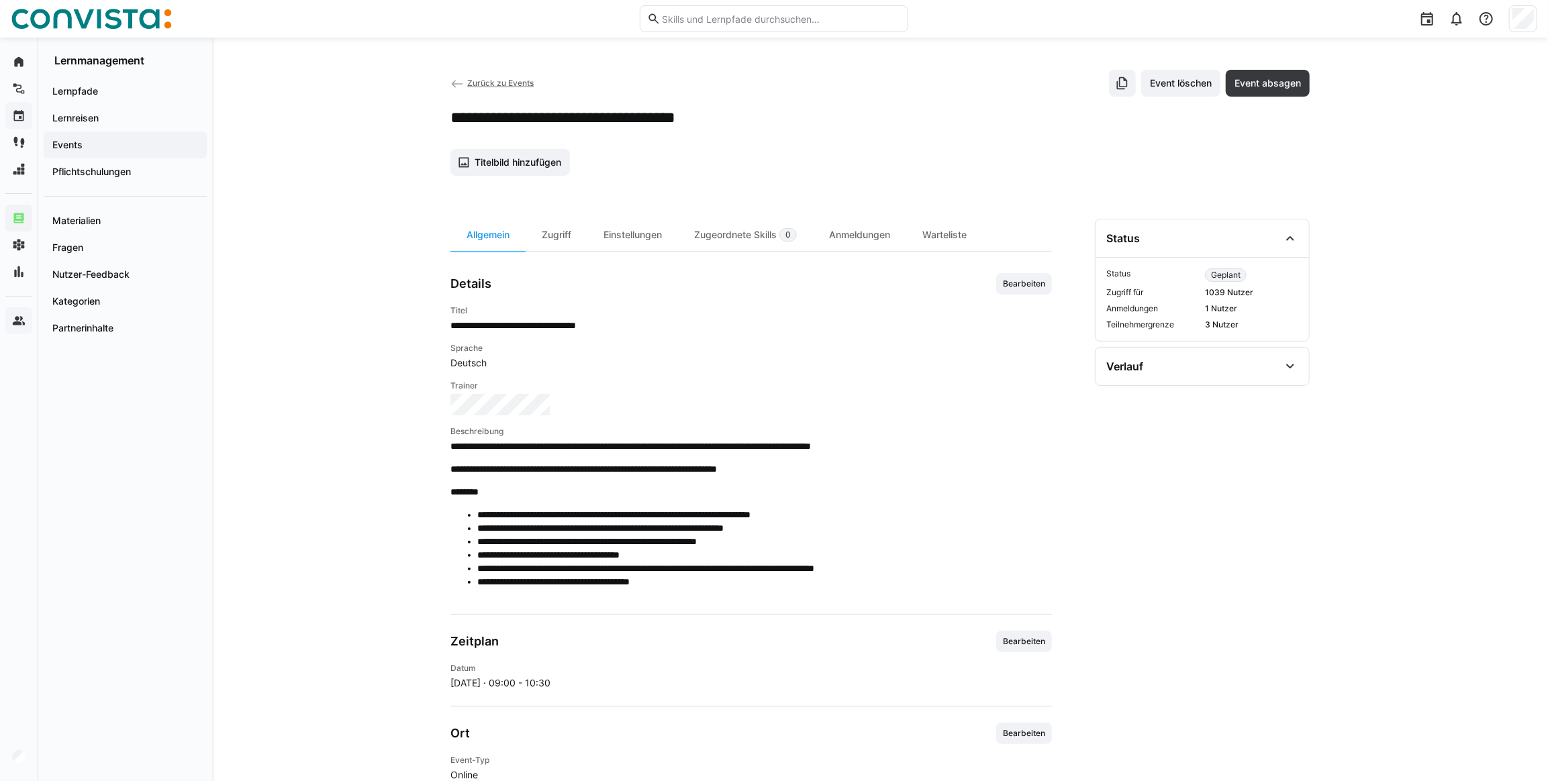
click at [477, 80] on span "Zurück zu Events" at bounding box center [500, 83] width 66 height 10
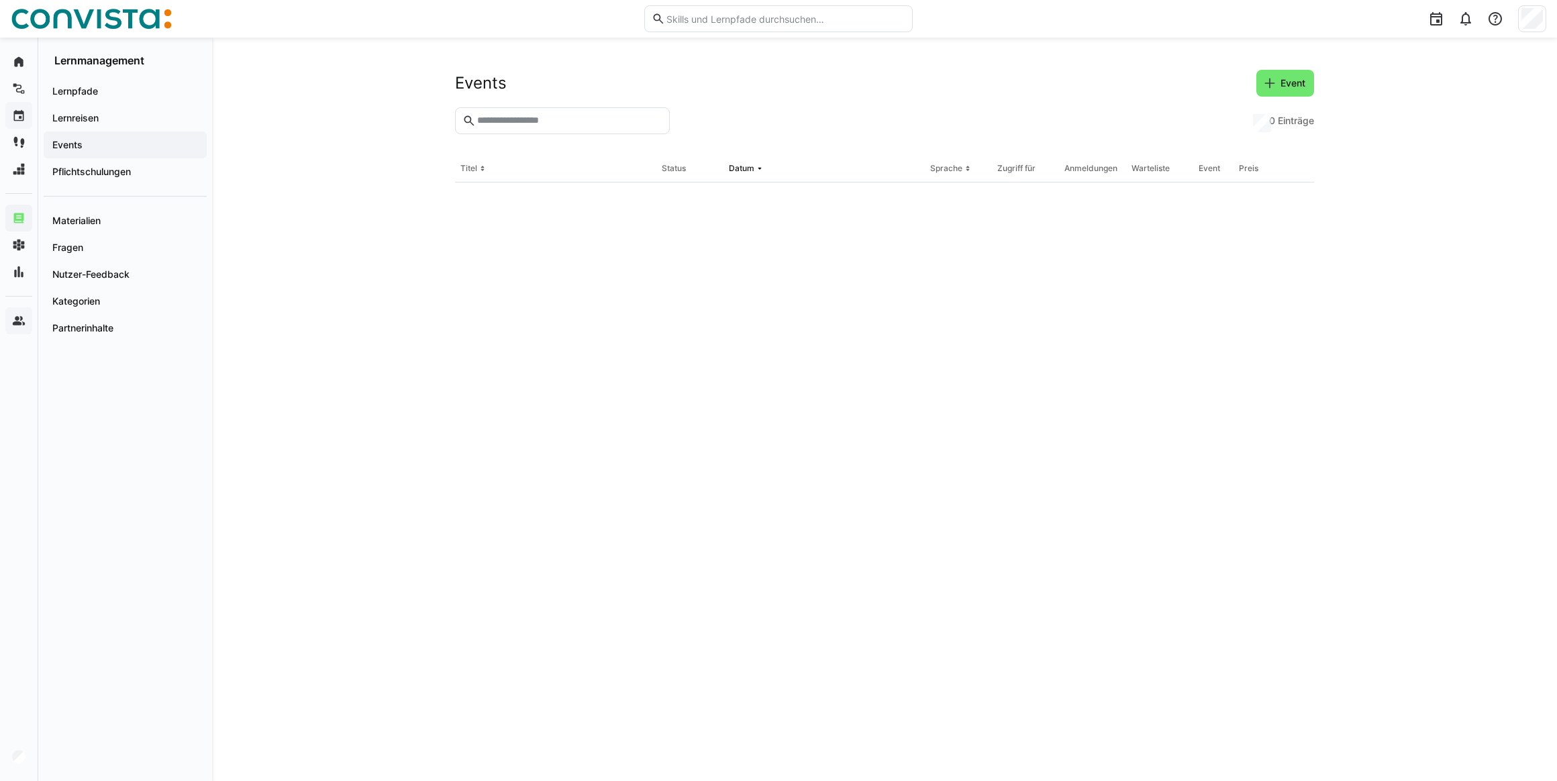
click at [522, 120] on input "text" at bounding box center [569, 121] width 187 height 12
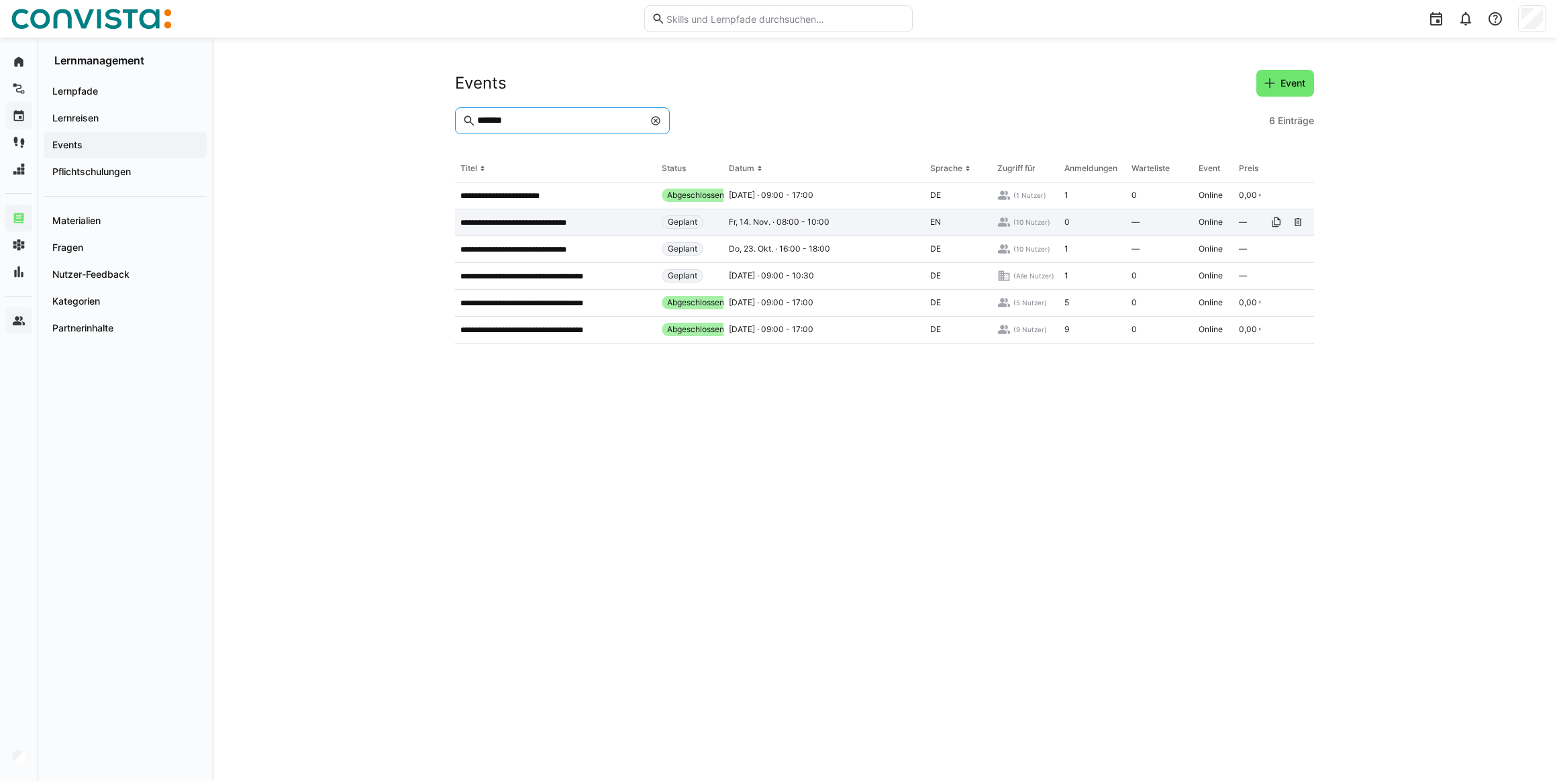
type input "*******"
click at [591, 228] on app-table-first-column "**********" at bounding box center [555, 222] width 191 height 11
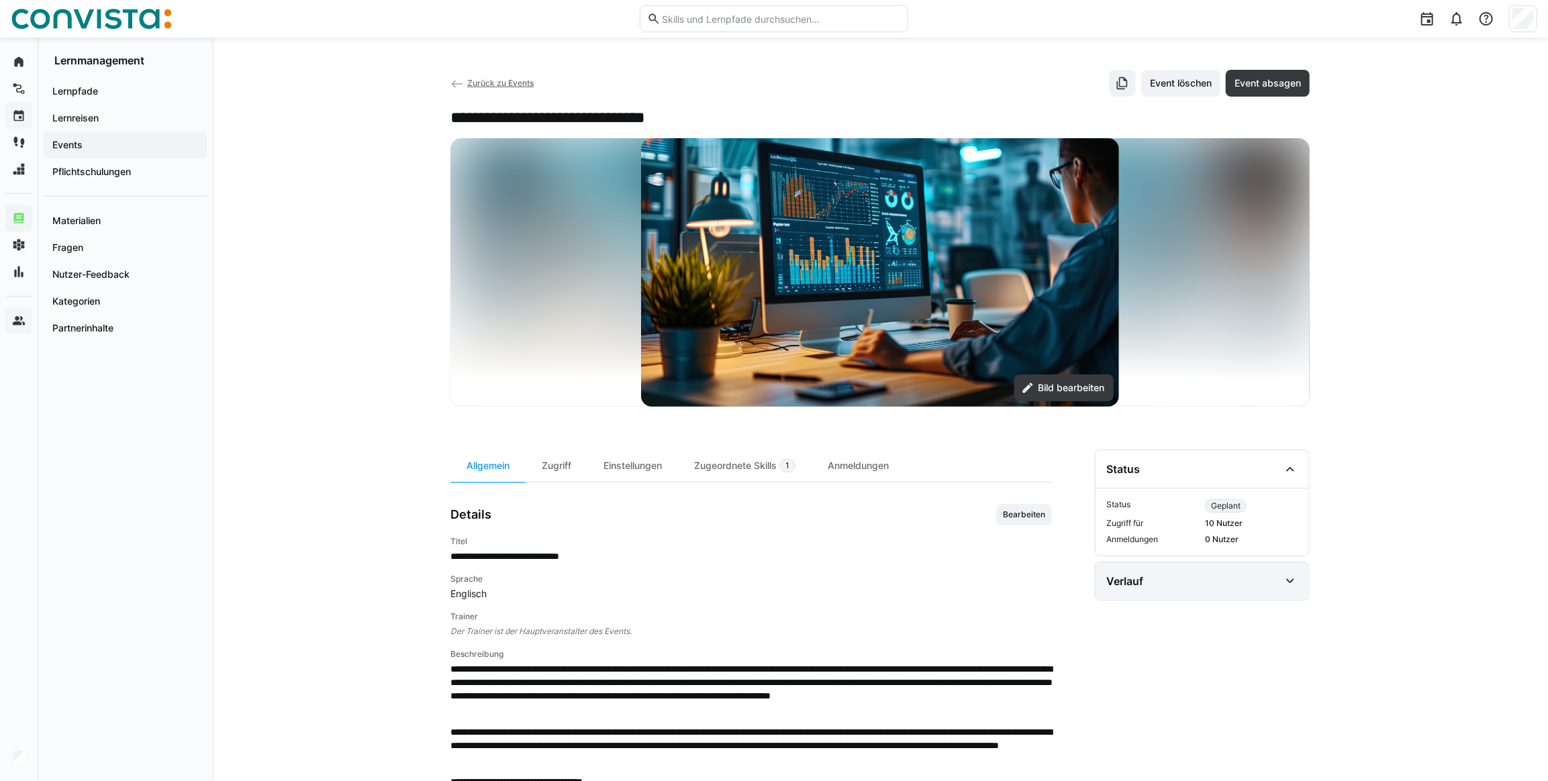
click at [1247, 593] on div "Verlauf" at bounding box center [1201, 581] width 213 height 38
click at [1247, 592] on div "Verlauf" at bounding box center [1201, 581] width 213 height 38
click at [756, 471] on div "Zugeordnete Skills 1" at bounding box center [745, 466] width 134 height 32
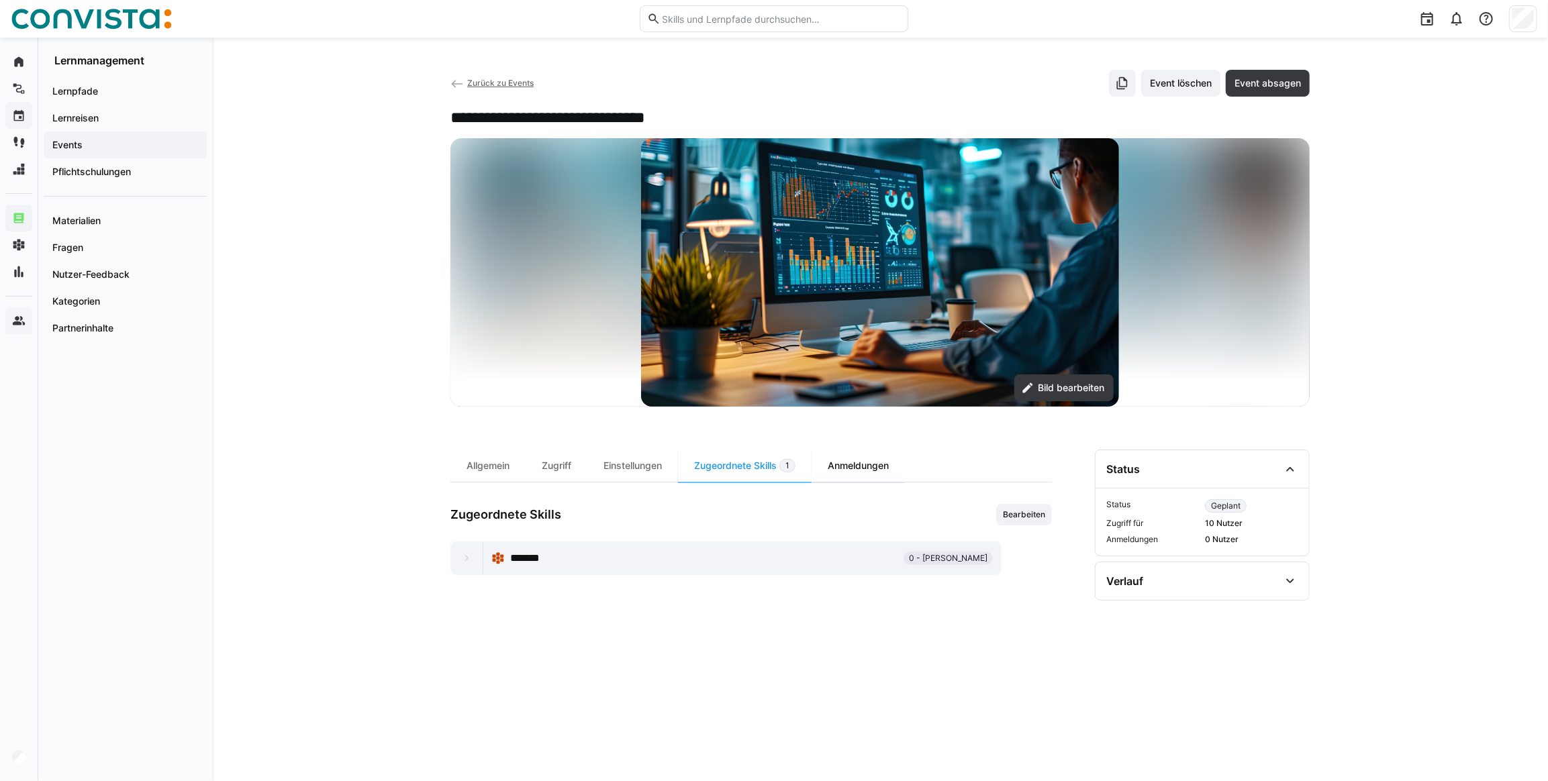
click at [858, 470] on div "Anmeldungen" at bounding box center [858, 466] width 93 height 32
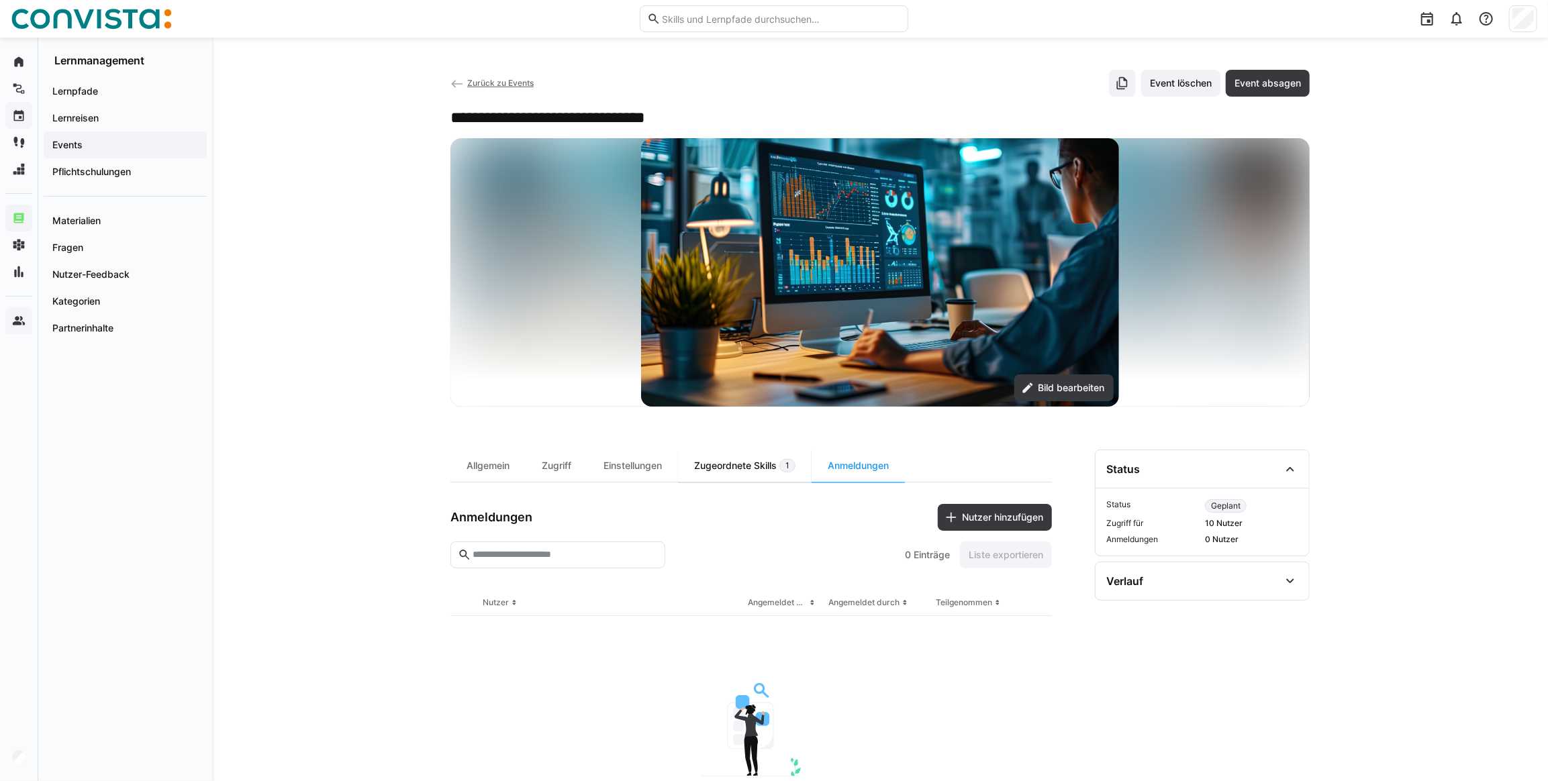
click at [765, 476] on div "Zugeordnete Skills 1" at bounding box center [745, 466] width 134 height 32
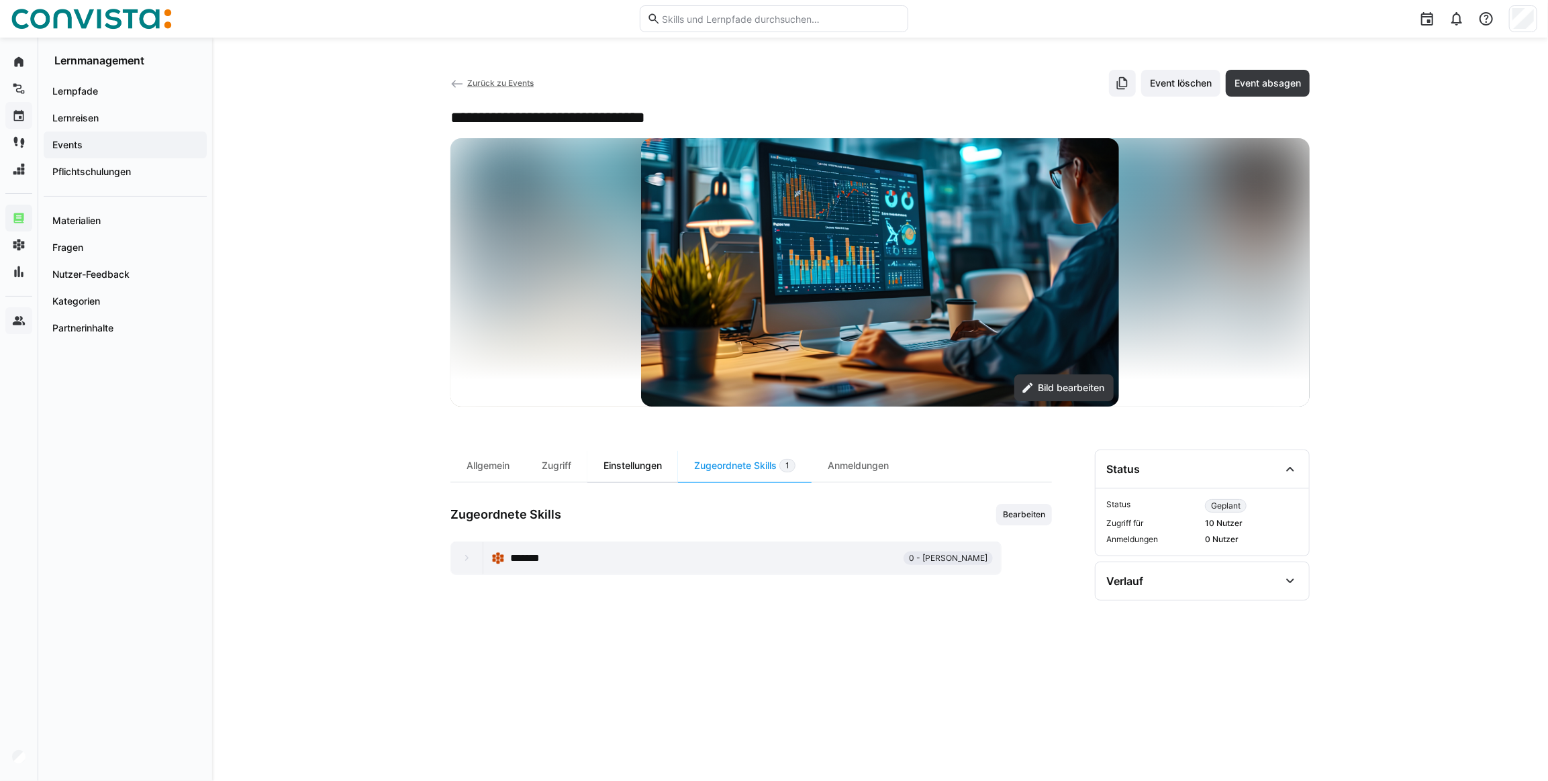
click at [640, 469] on div "Einstellungen" at bounding box center [632, 466] width 91 height 32
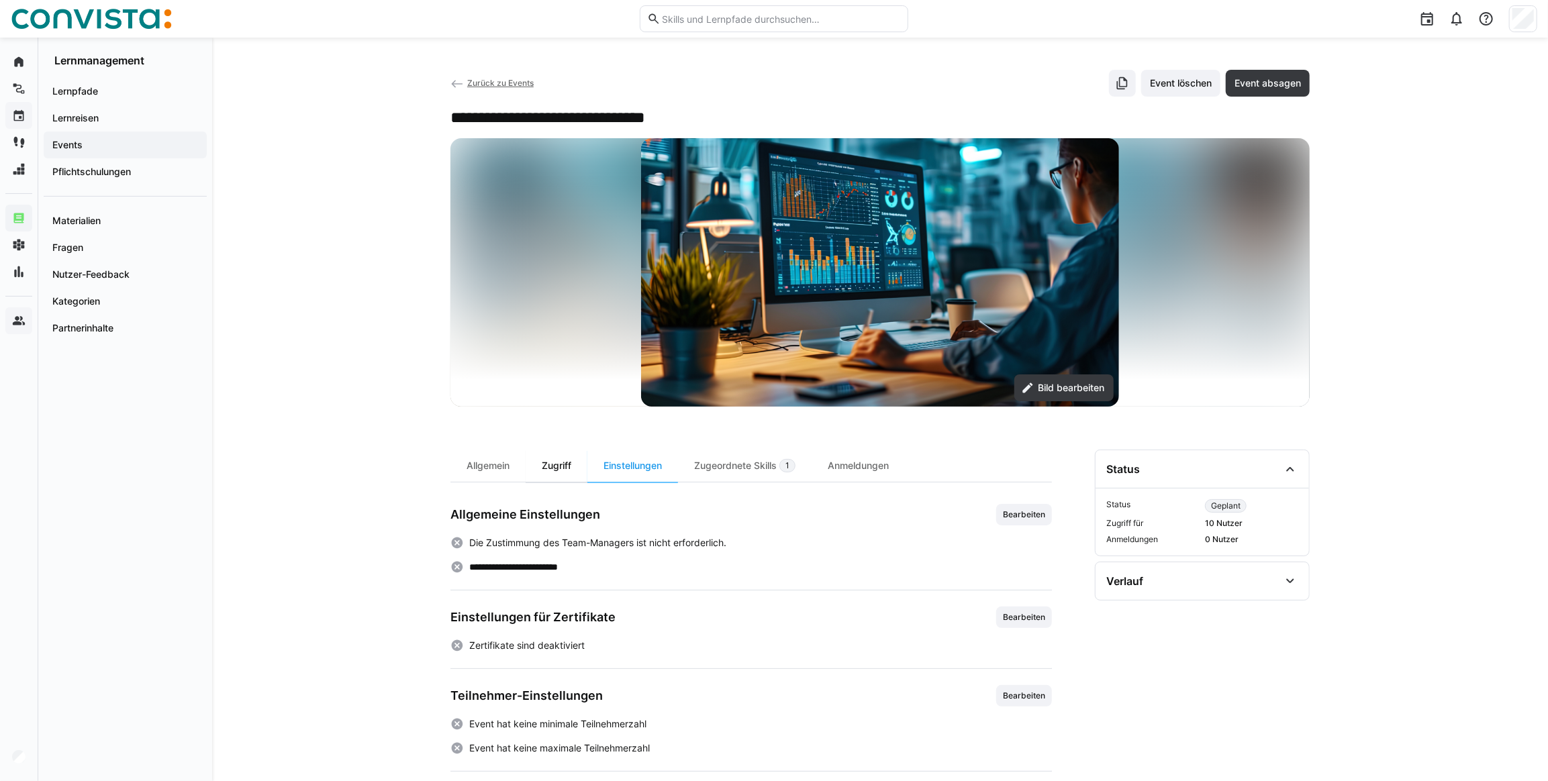
click at [540, 464] on div "Zugriff" at bounding box center [557, 466] width 62 height 32
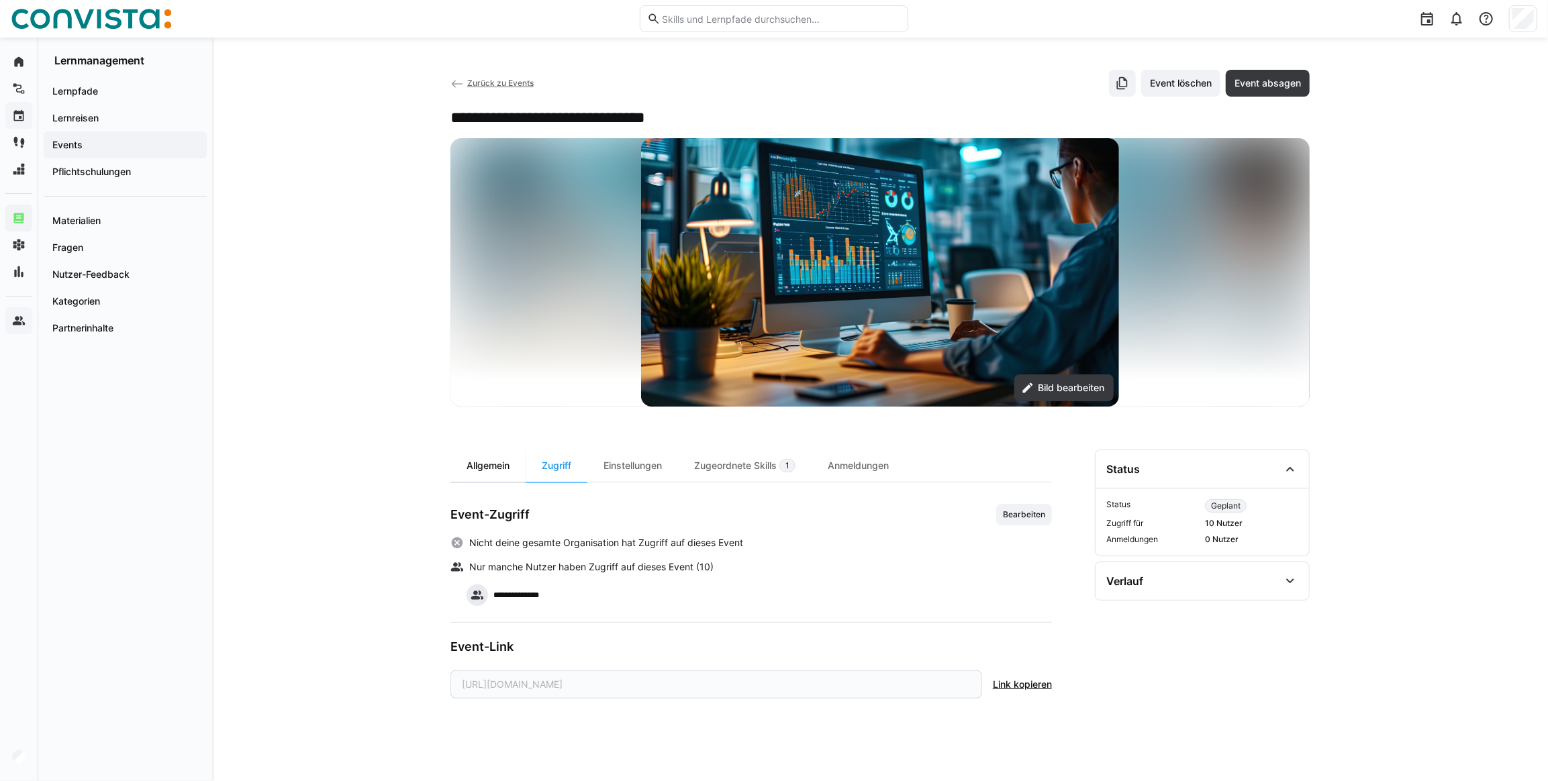
click at [477, 467] on div "Allgemein" at bounding box center [487, 466] width 75 height 32
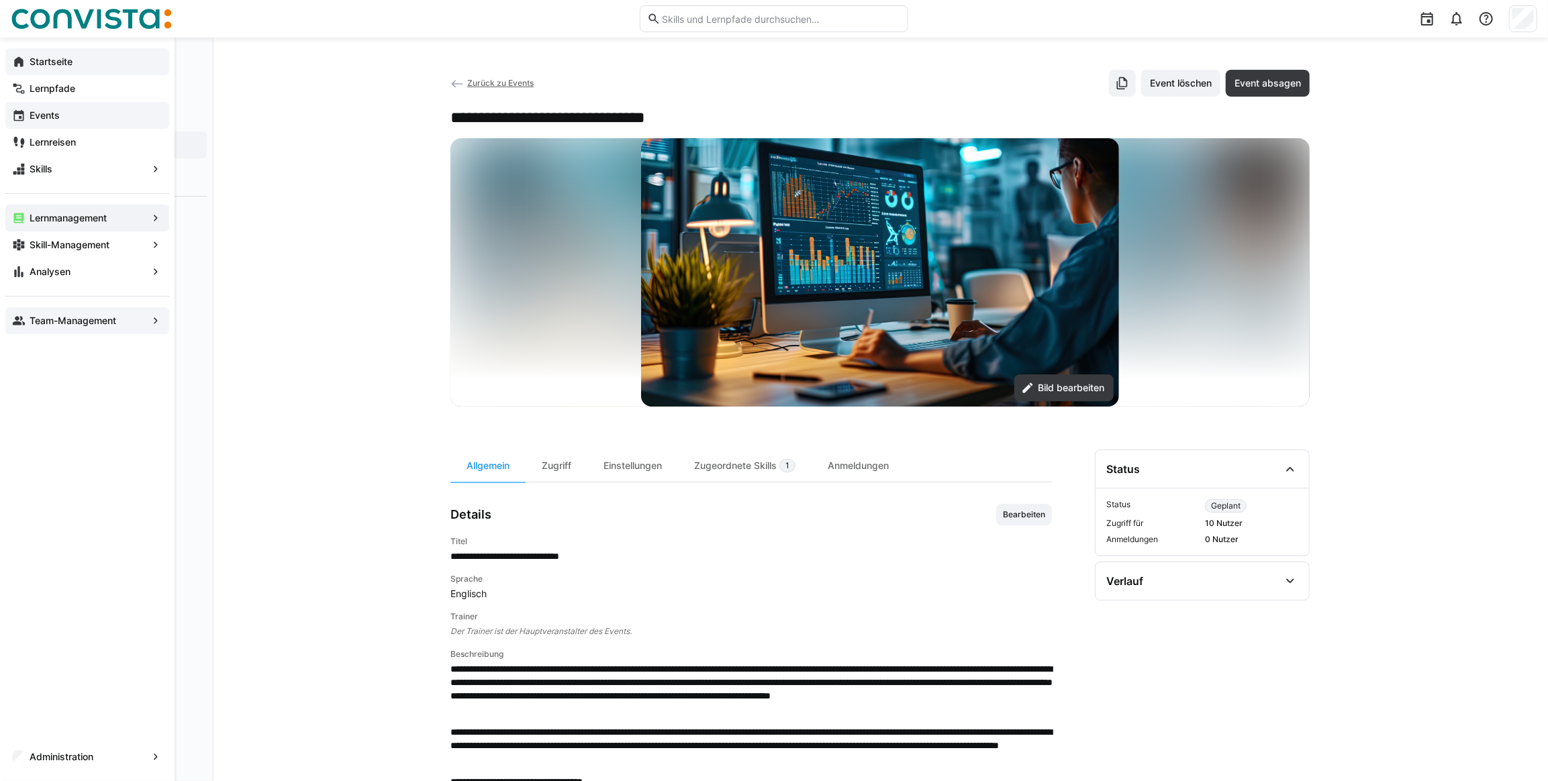
click at [81, 67] on span "Startseite" at bounding box center [95, 61] width 135 height 13
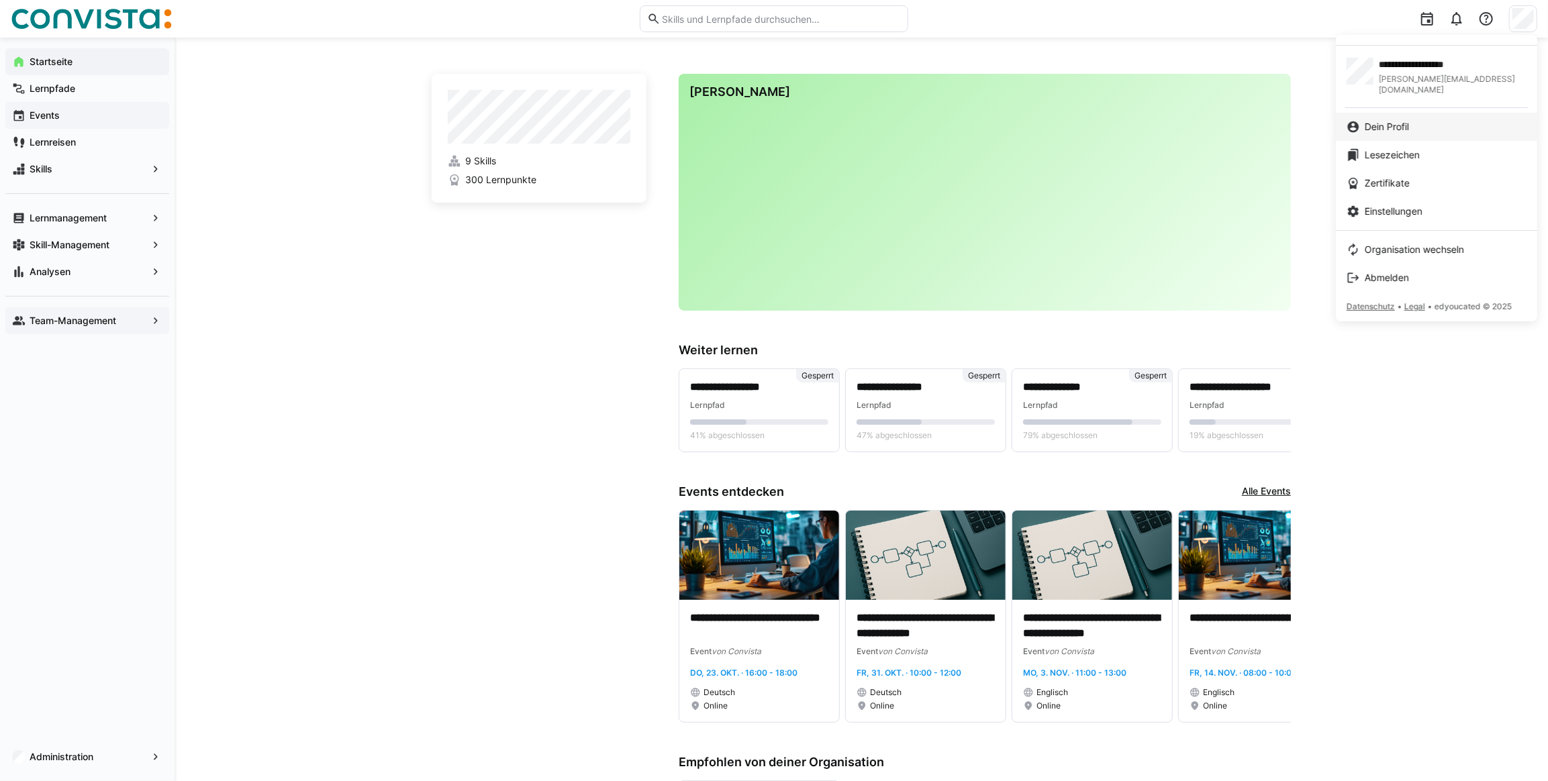
click at [1420, 120] on div "Dein Profil" at bounding box center [1436, 126] width 180 height 13
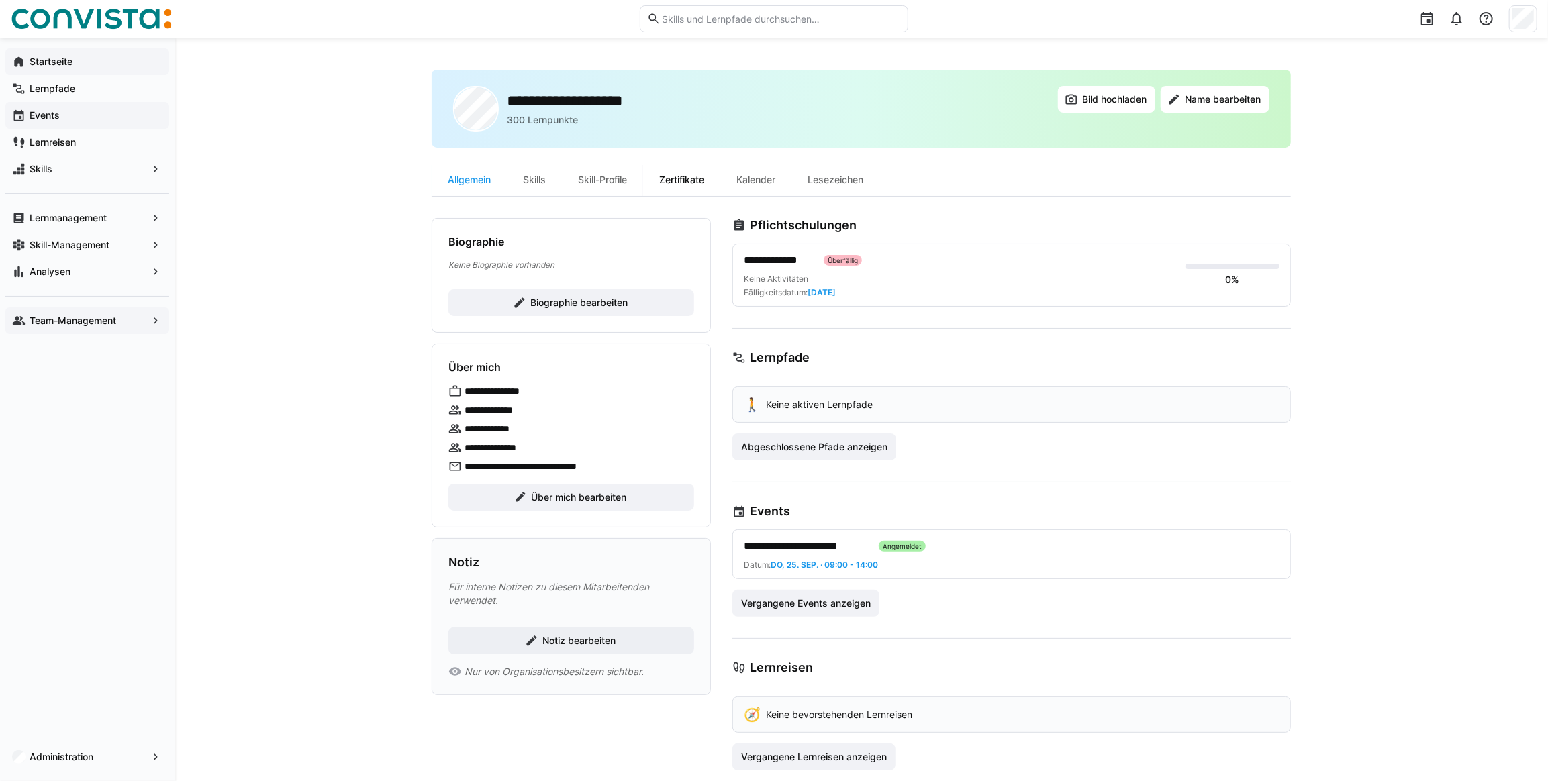
click at [683, 176] on div "Zertifikate" at bounding box center [681, 180] width 77 height 32
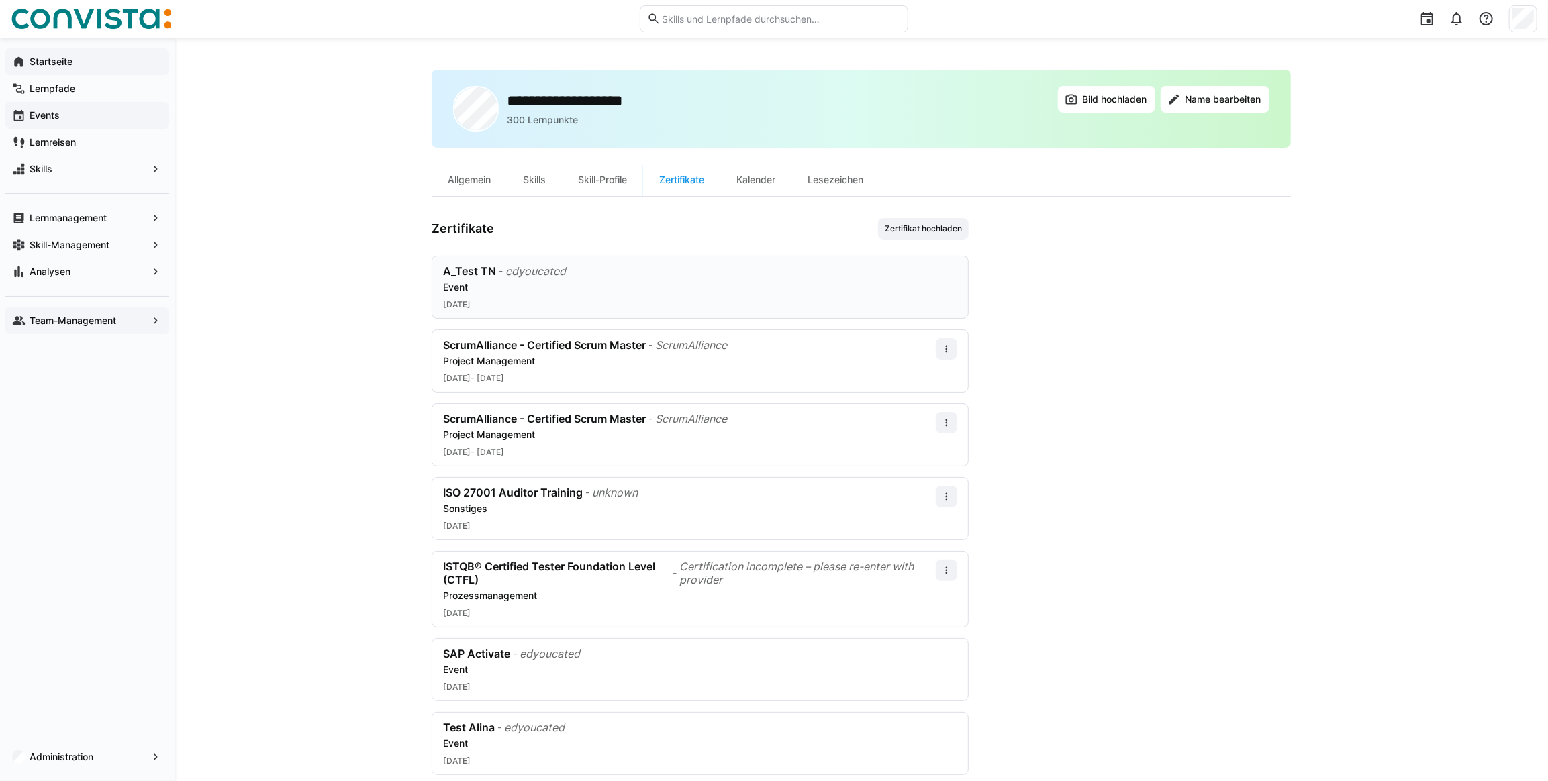
click at [758, 289] on div "Event" at bounding box center [700, 287] width 514 height 13
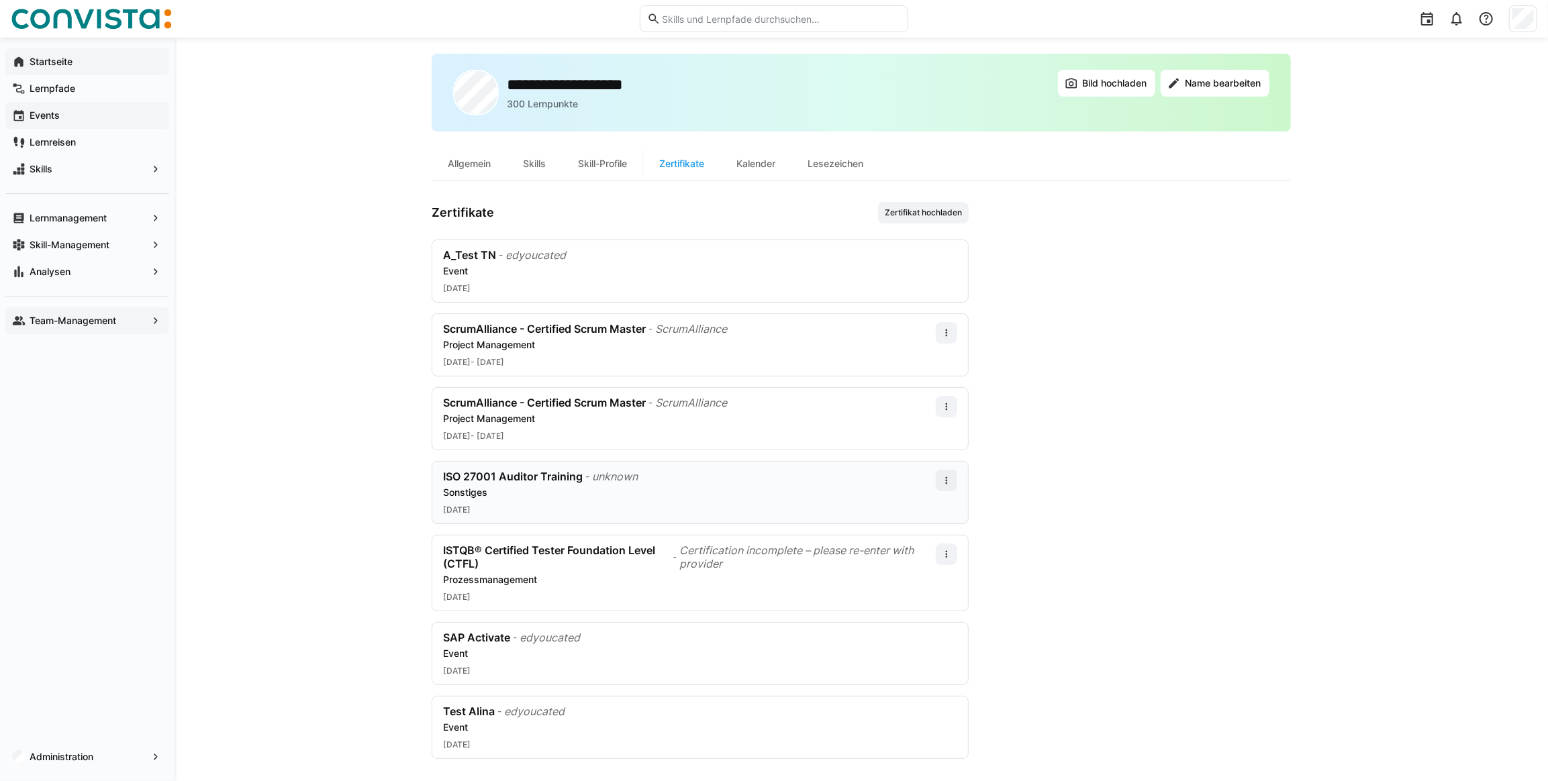
scroll to position [25, 0]
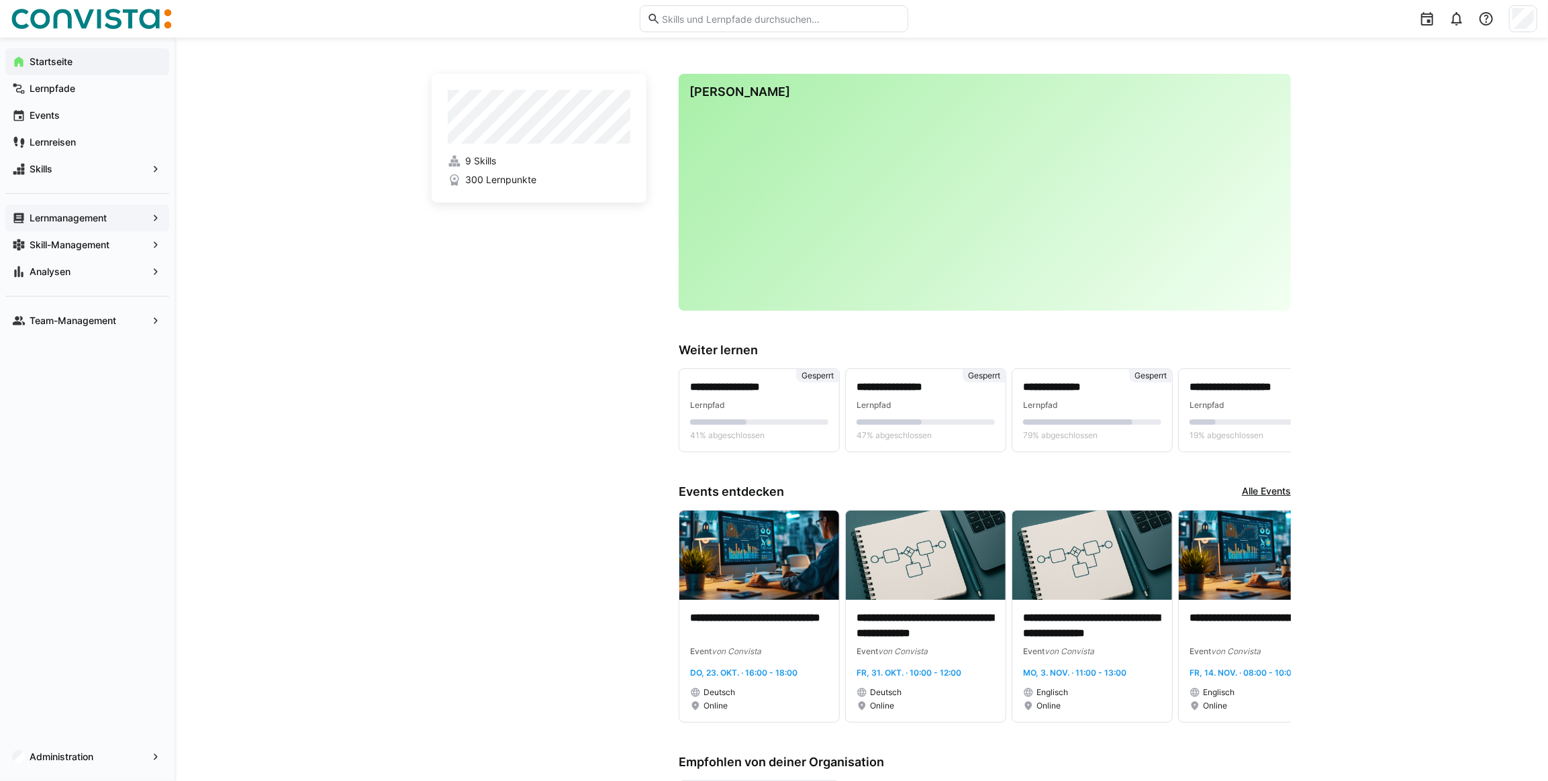
click at [0, 0] on app-navigation-label "Lernmanagement" at bounding box center [0, 0] width 0 height 0
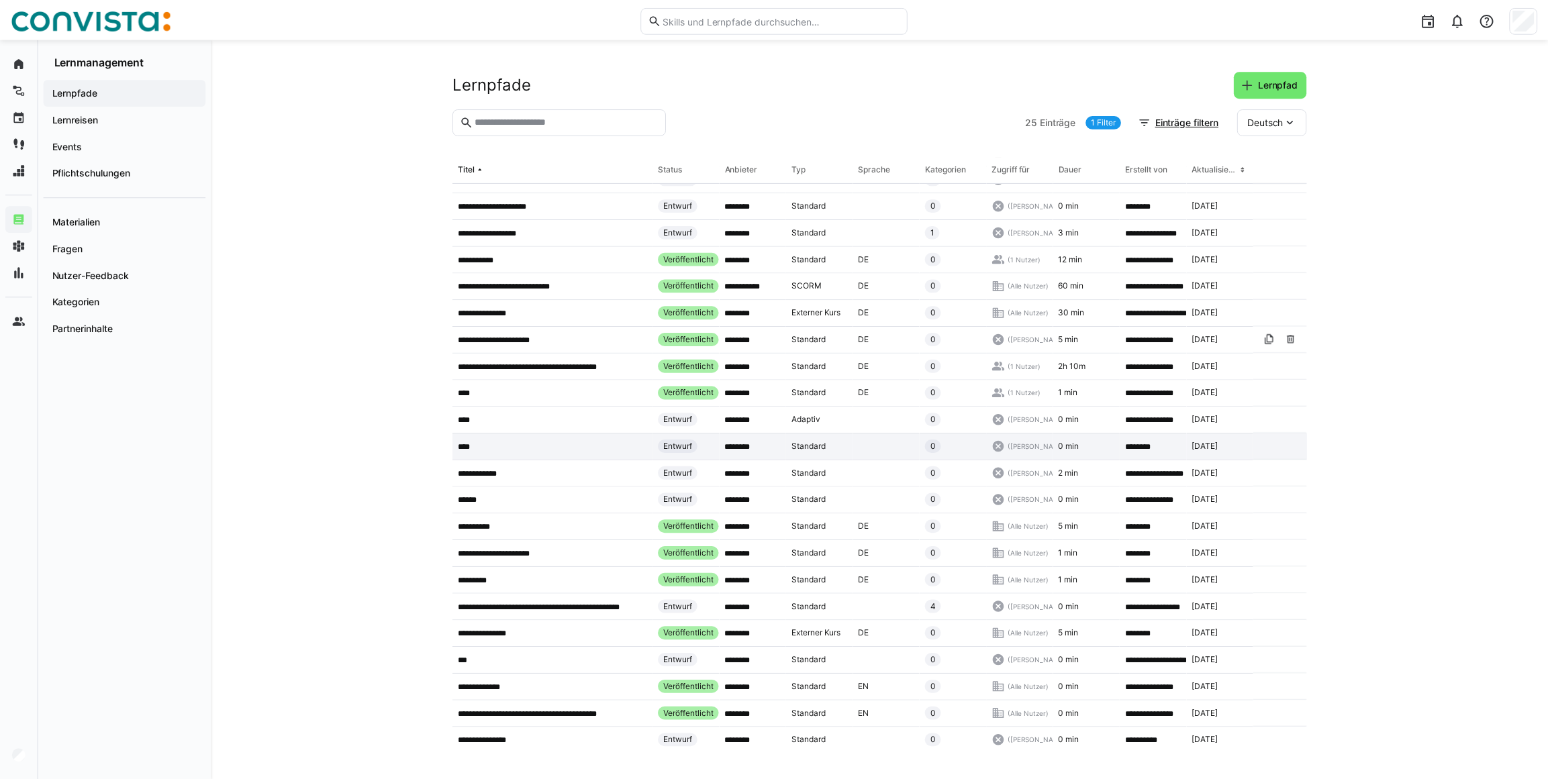
scroll to position [111, 0]
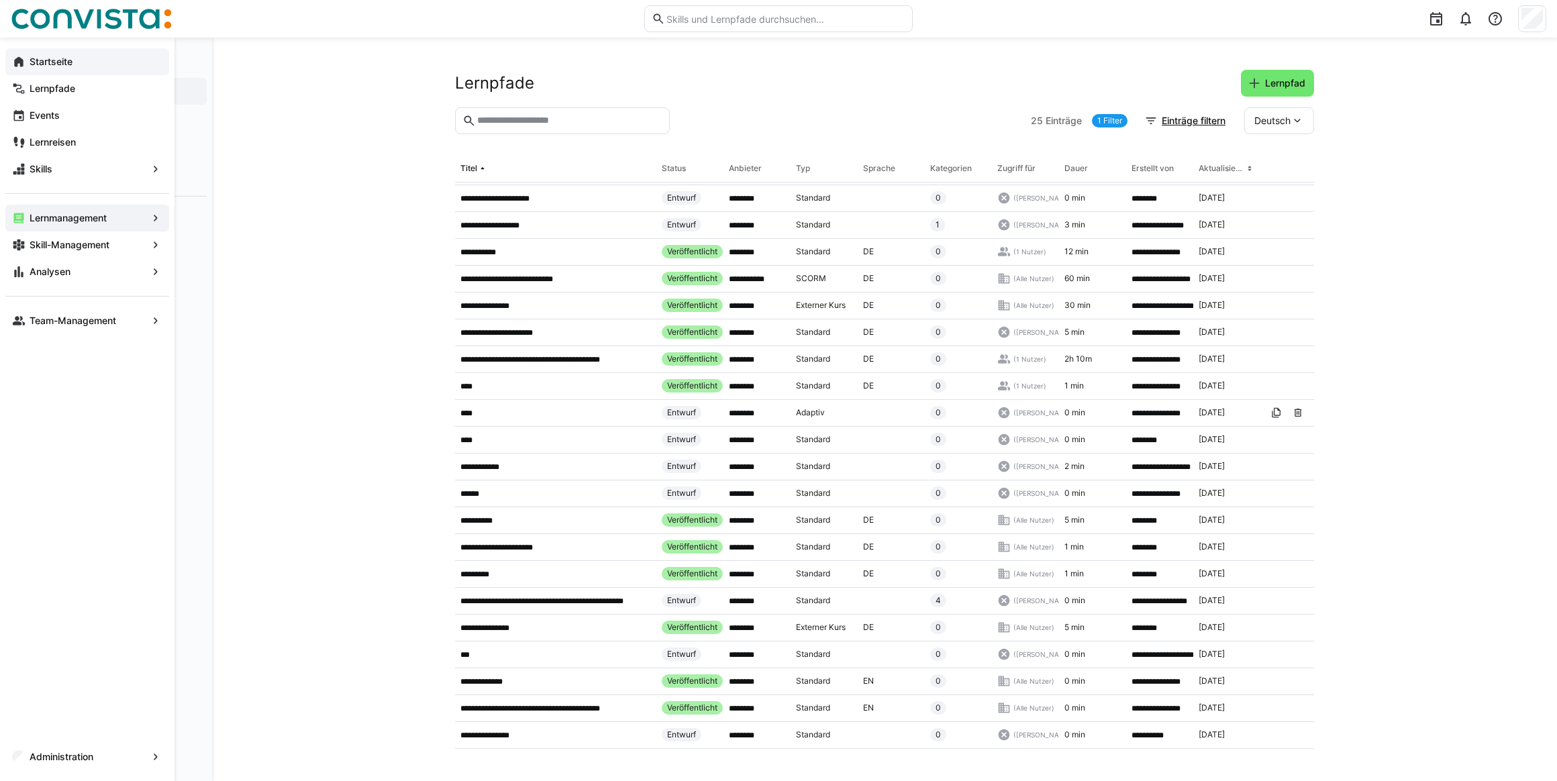
click at [0, 0] on app-navigation-label "Startseite" at bounding box center [0, 0] width 0 height 0
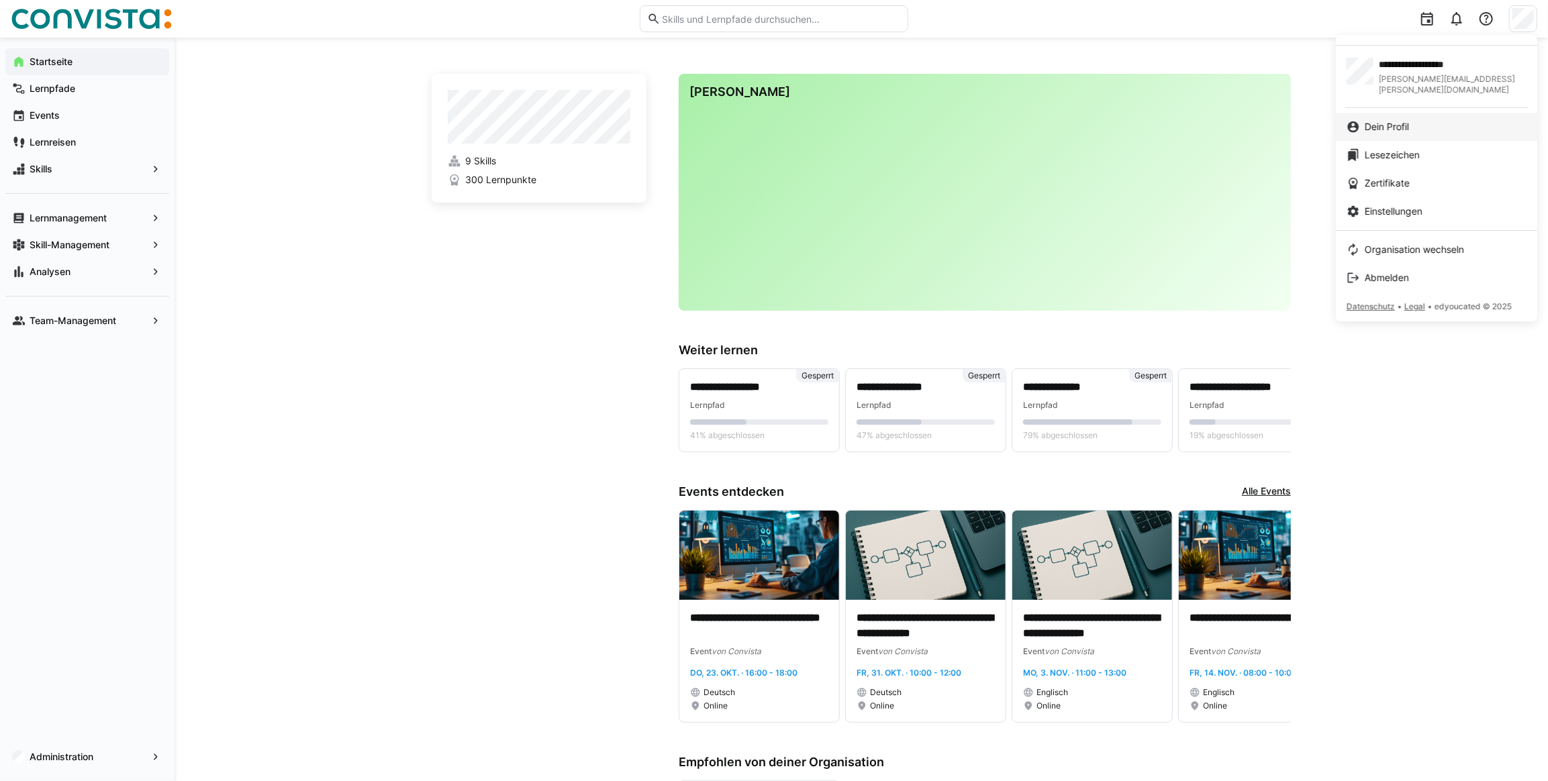
click at [1416, 120] on div "Dein Profil" at bounding box center [1436, 126] width 180 height 13
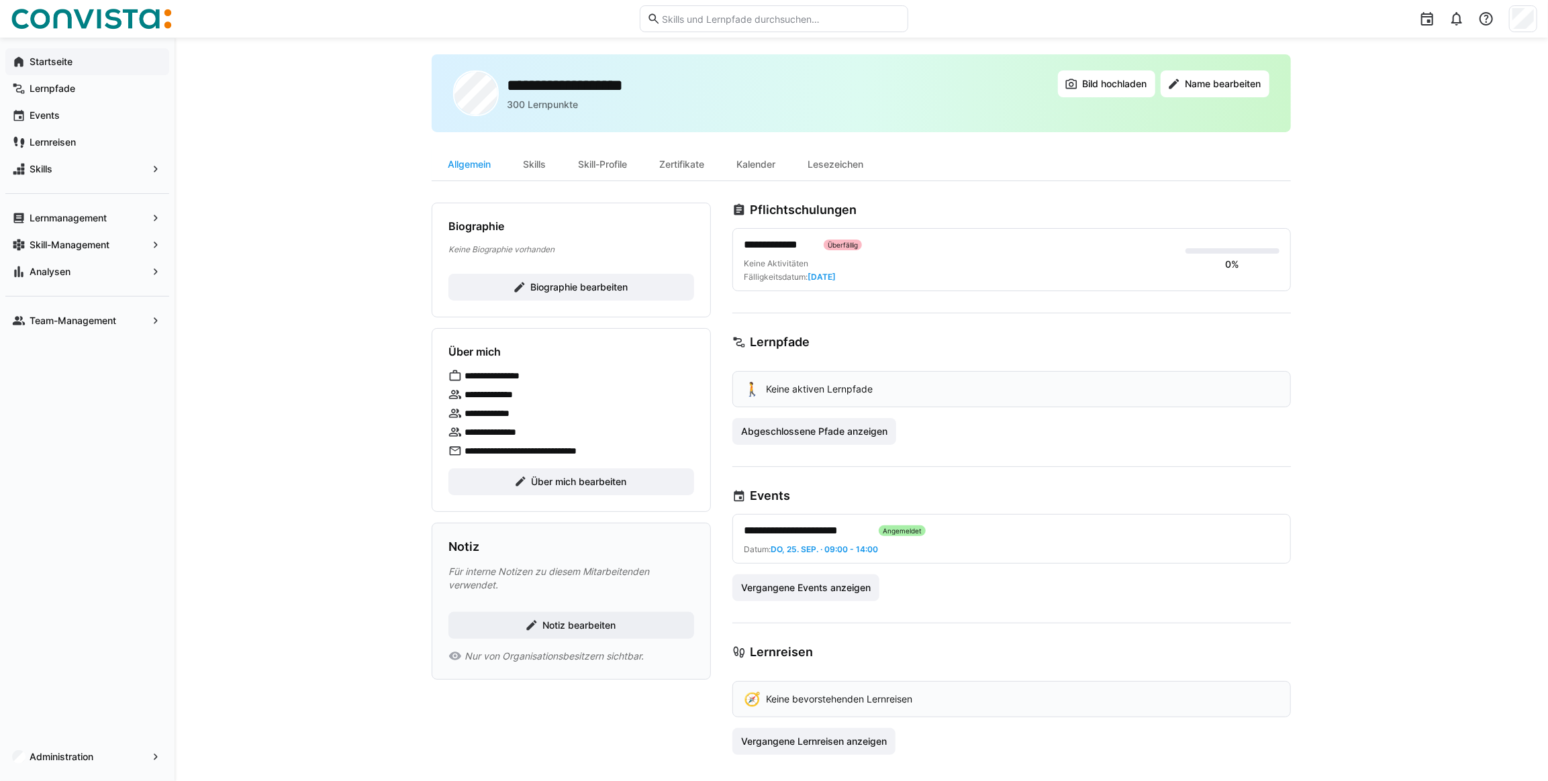
scroll to position [20, 0]
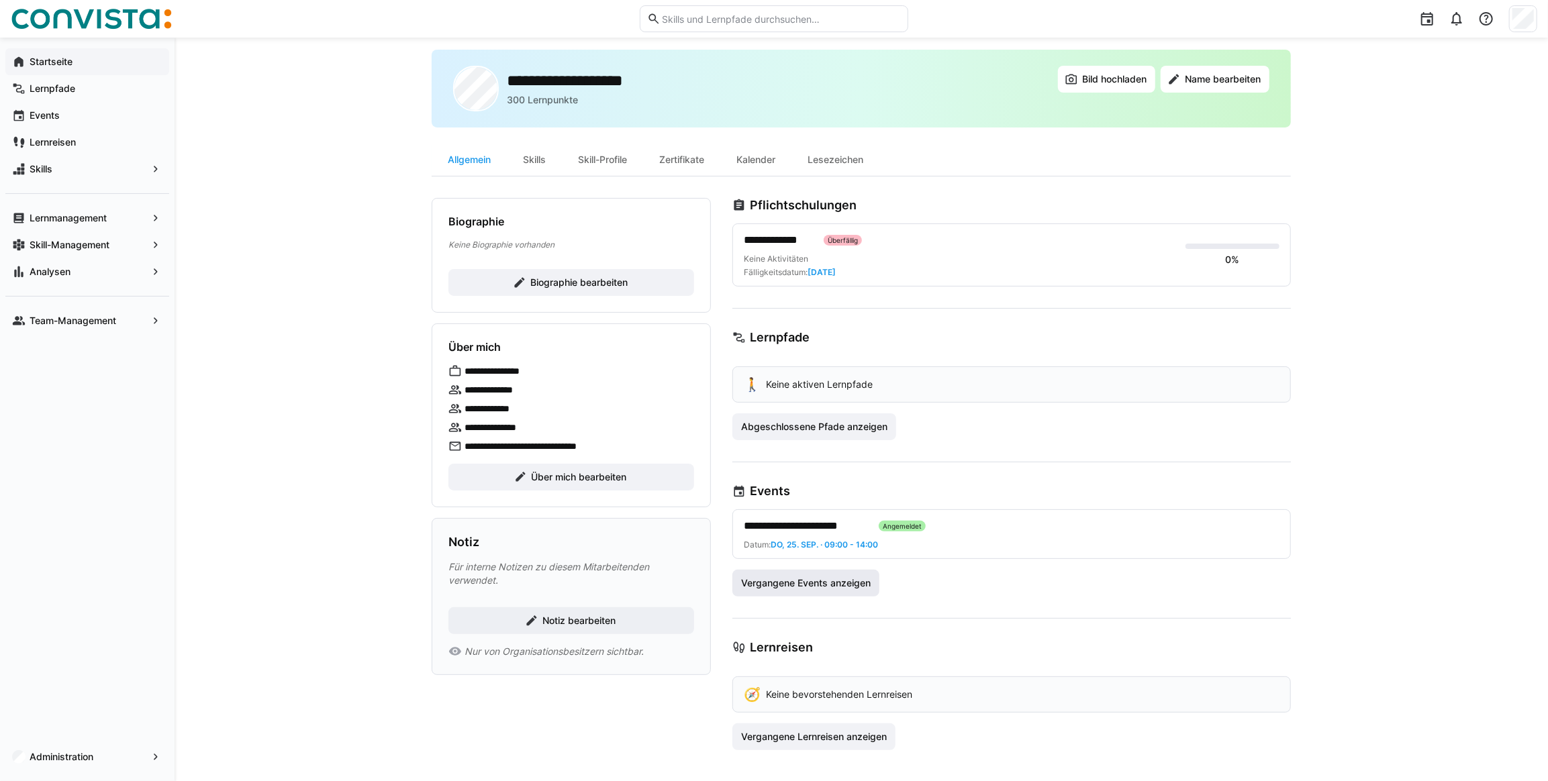
click at [842, 587] on span "Vergangene Events anzeigen" at bounding box center [806, 583] width 134 height 13
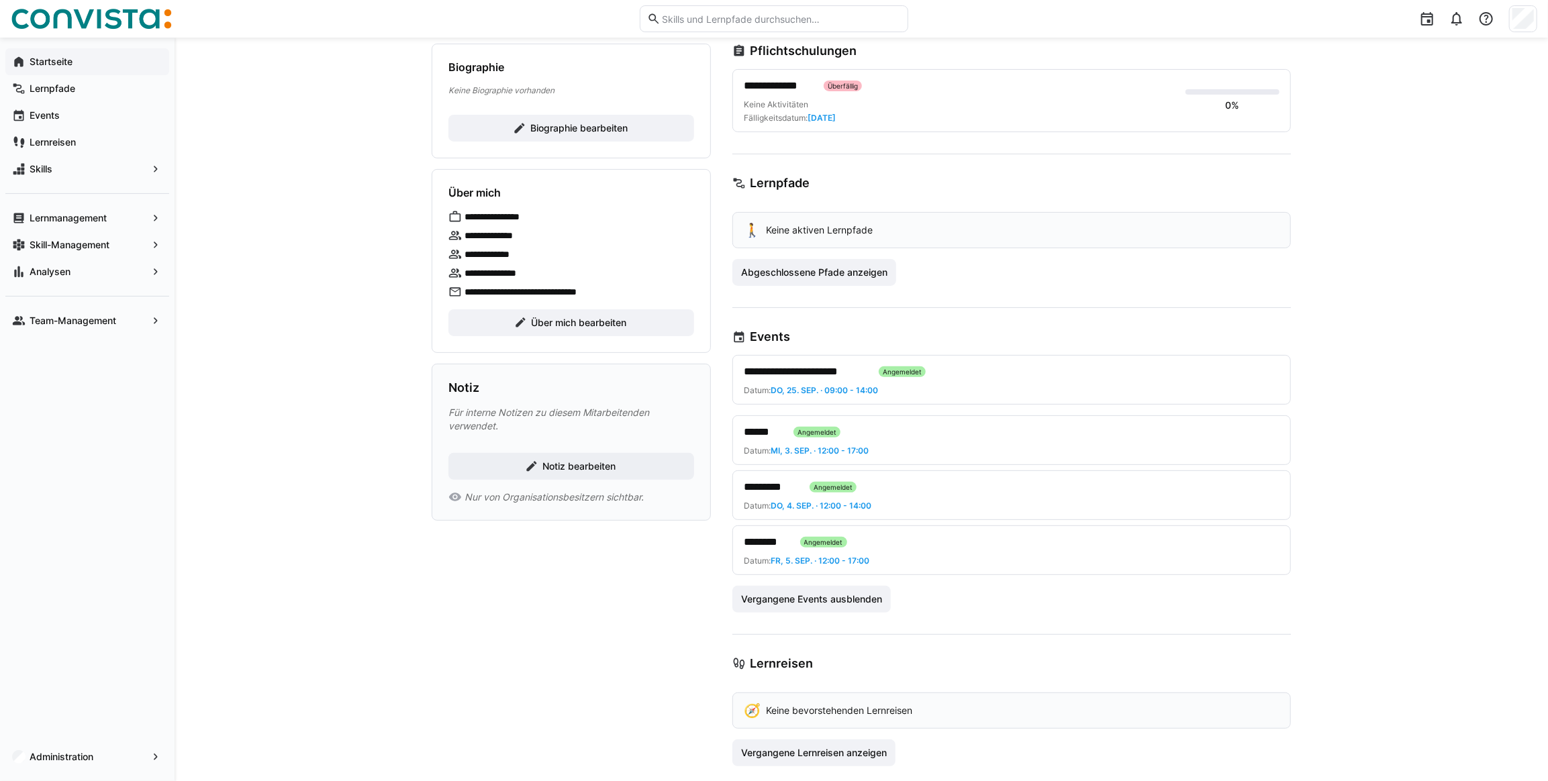
scroll to position [190, 0]
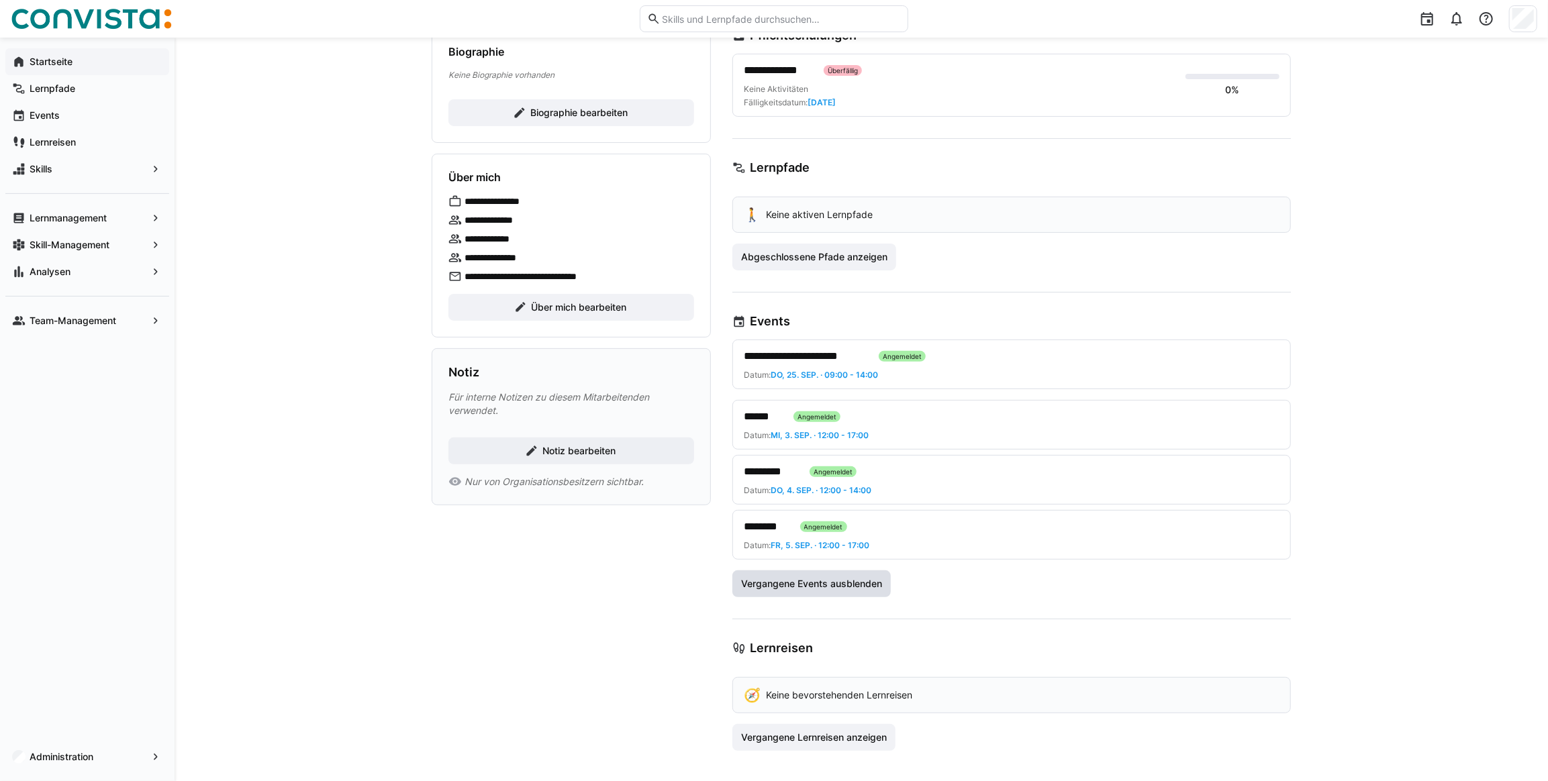
click at [856, 583] on span "Vergangene Events ausblenden" at bounding box center [811, 583] width 145 height 13
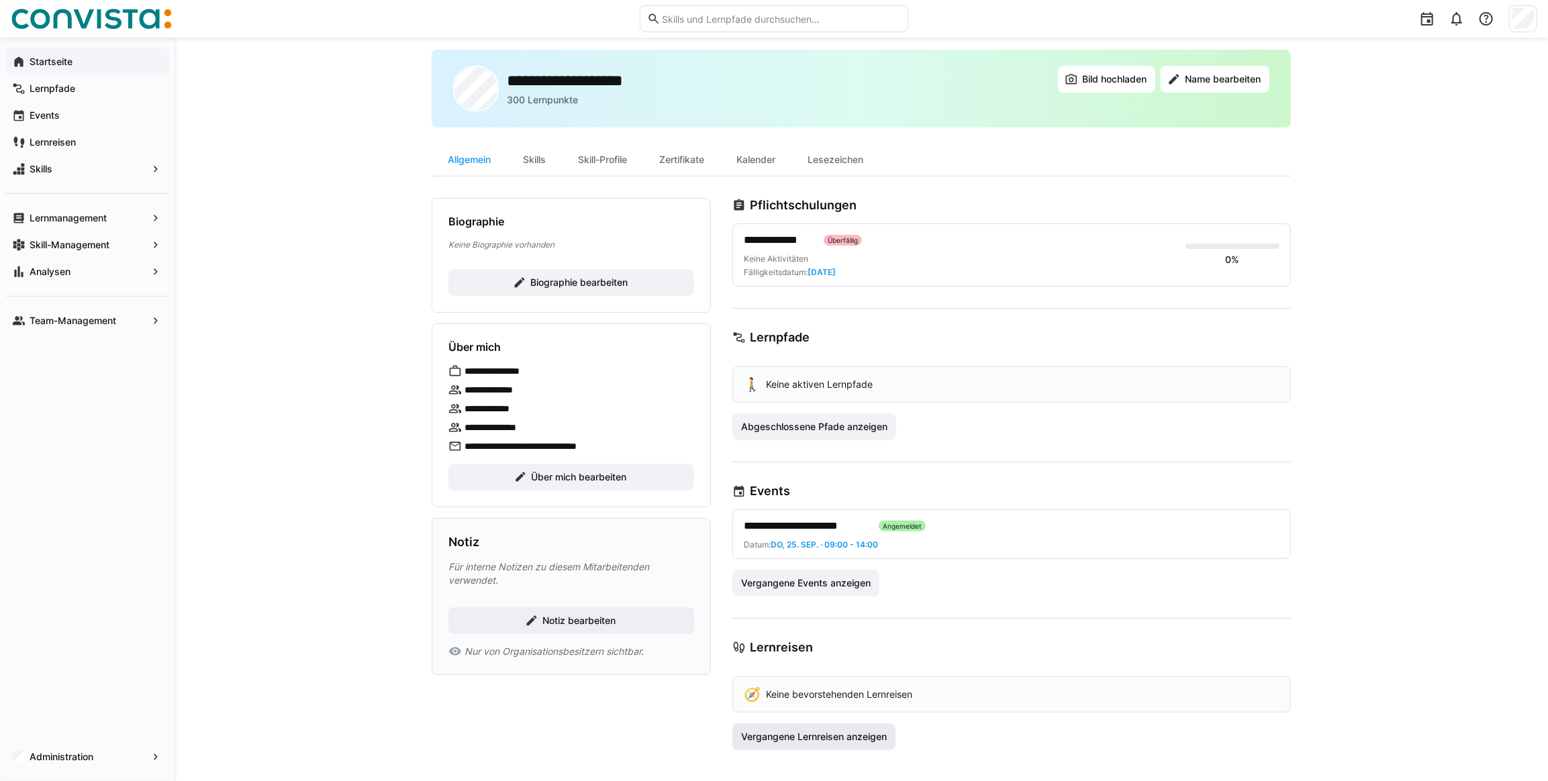
click at [840, 739] on span "Vergangene Lernreisen anzeigen" at bounding box center [814, 736] width 150 height 13
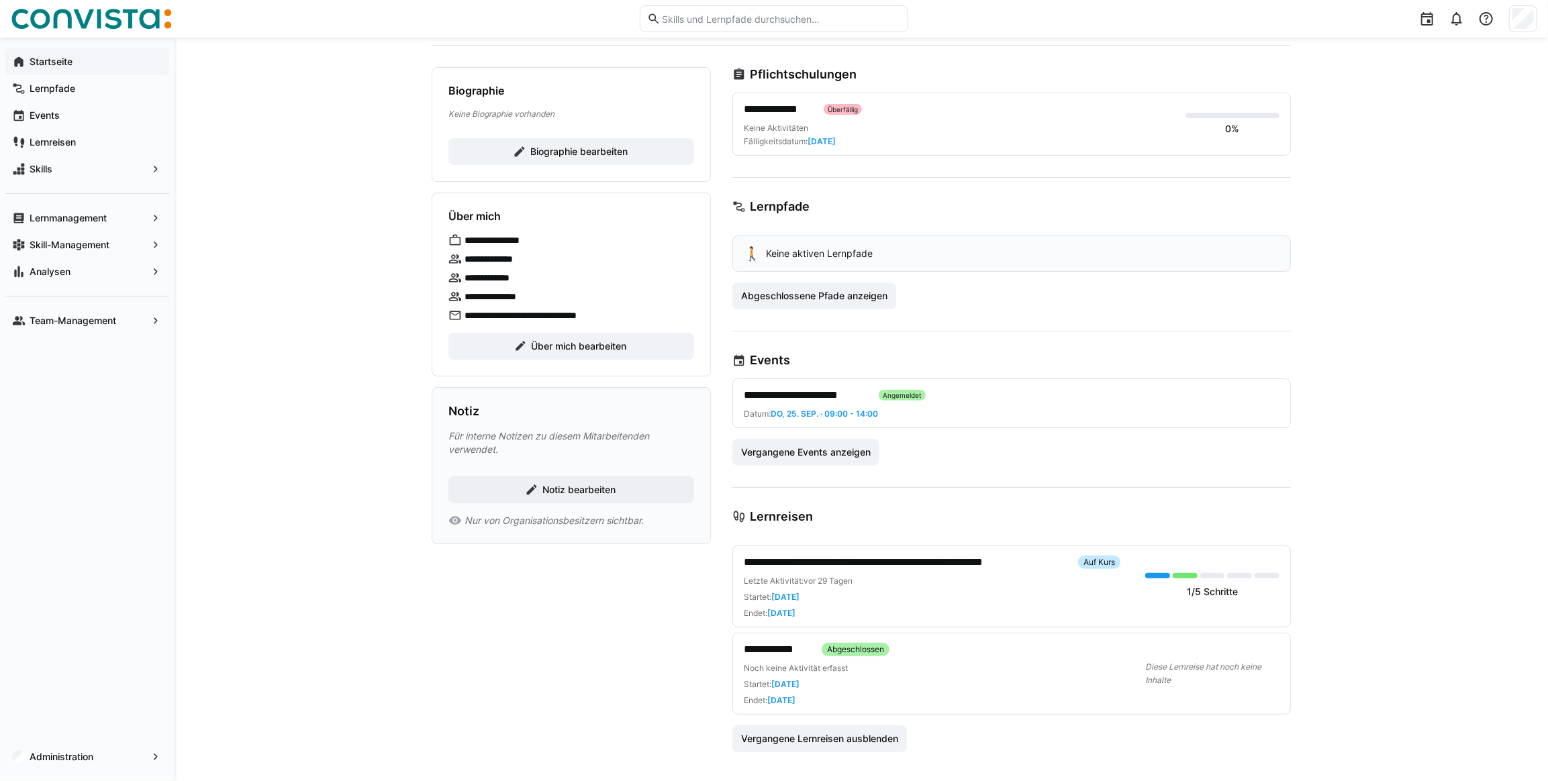
scroll to position [153, 0]
click at [839, 734] on span "Vergangene Lernreisen ausblenden" at bounding box center [819, 736] width 161 height 13
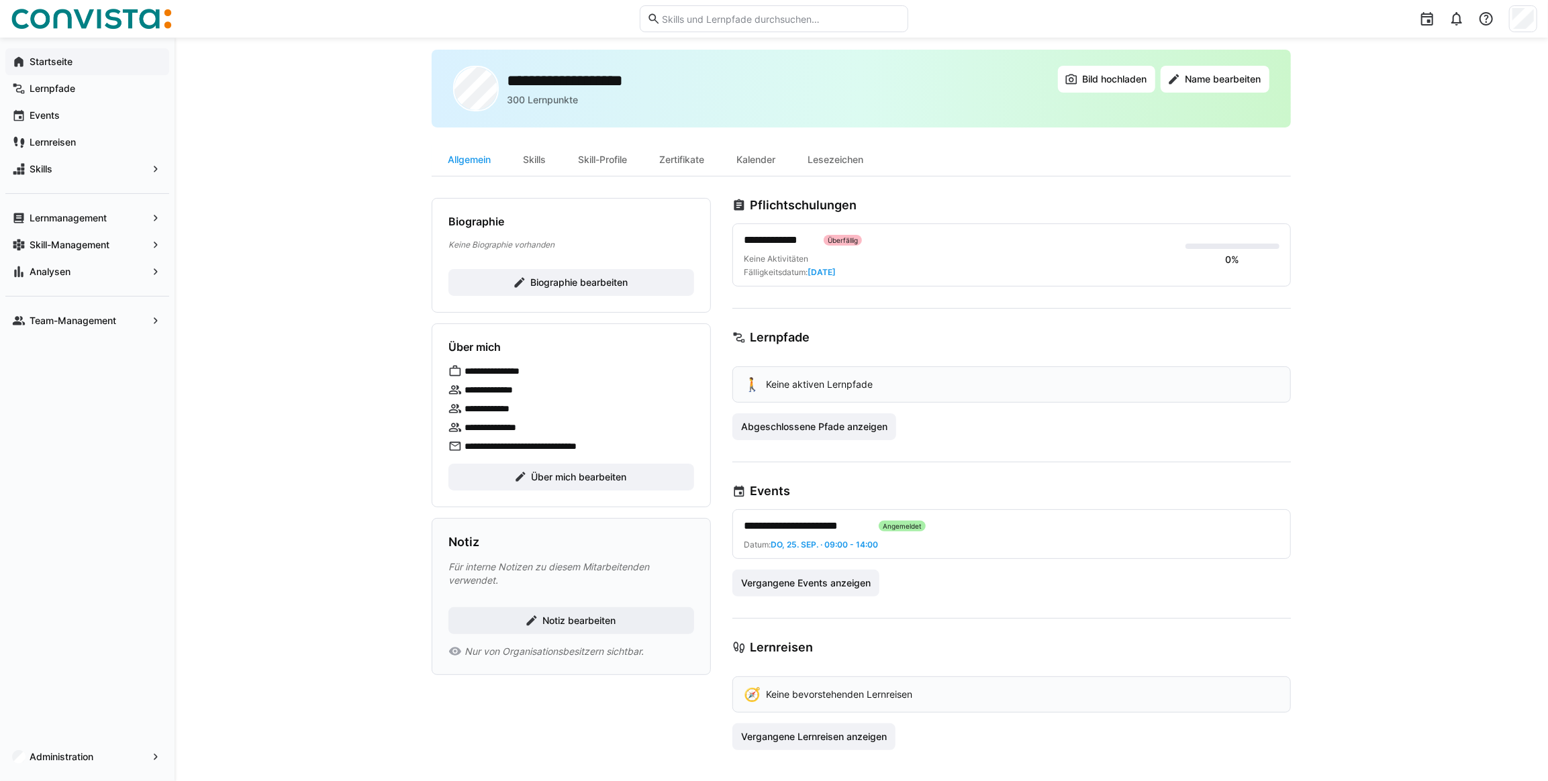
scroll to position [0, 0]
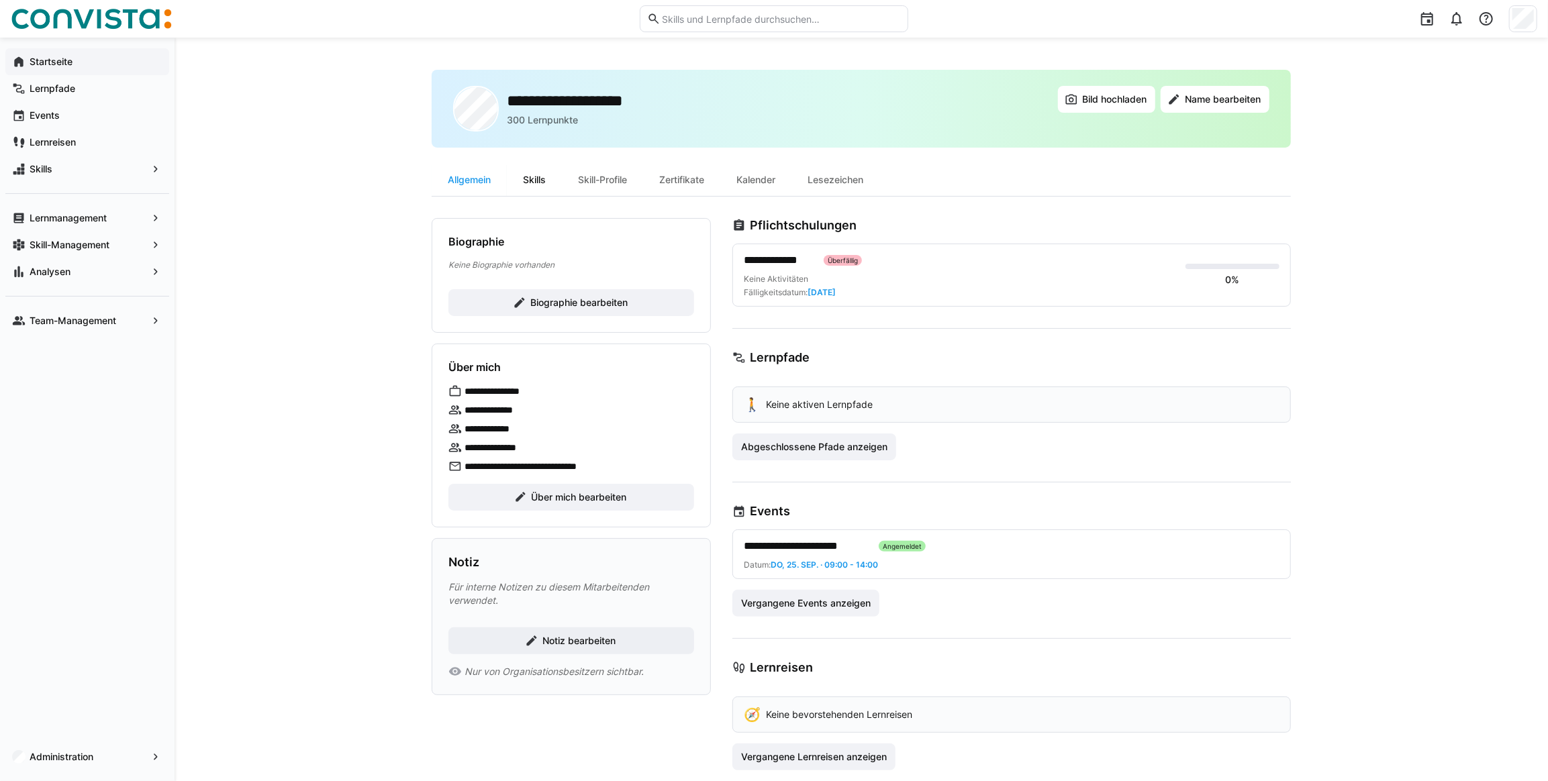
click at [544, 185] on div "Skills" at bounding box center [534, 180] width 55 height 32
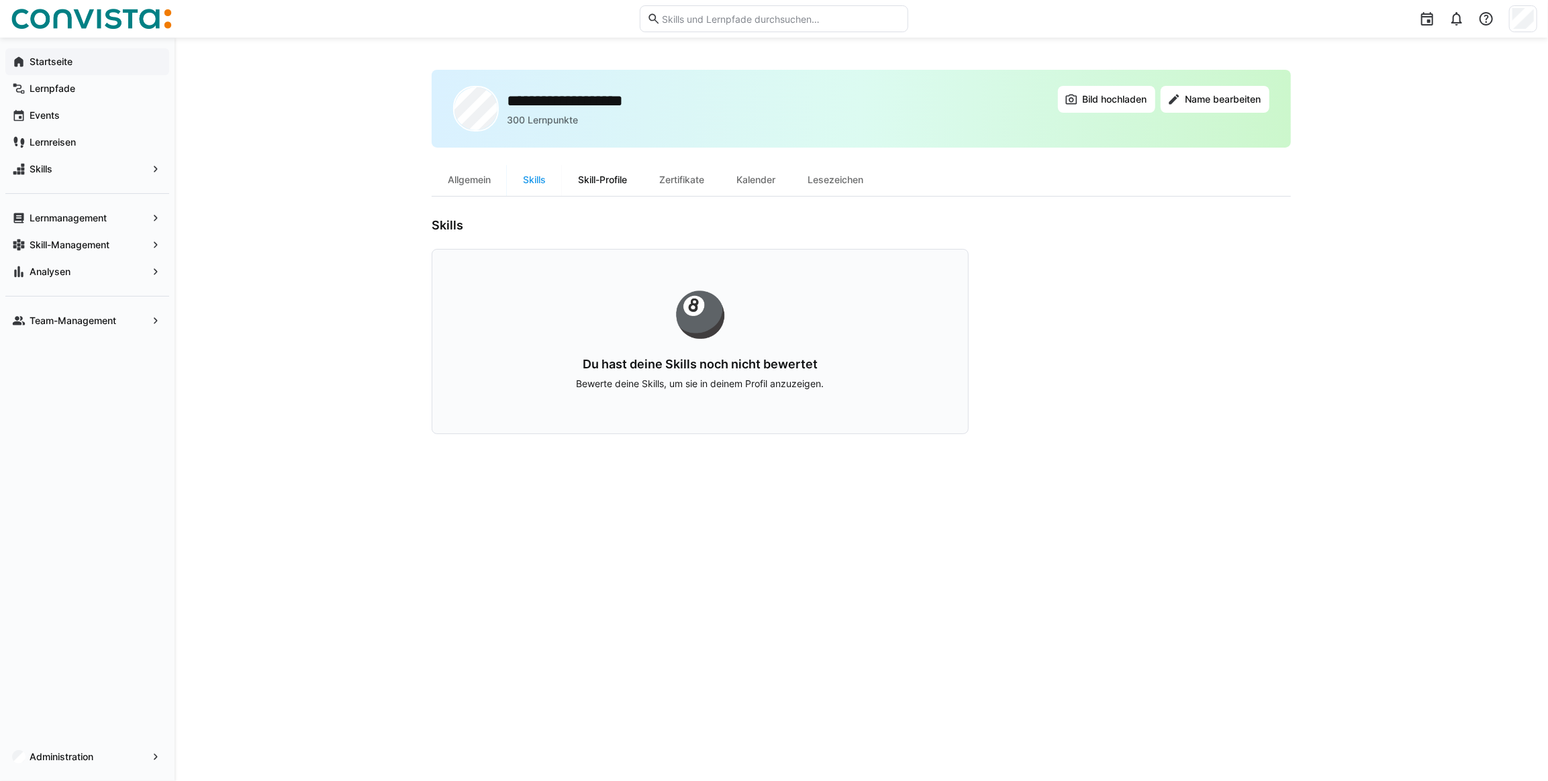
click at [606, 177] on div "Skill-Profile" at bounding box center [602, 180] width 81 height 32
click at [679, 187] on div "Zertifikate" at bounding box center [681, 180] width 77 height 32
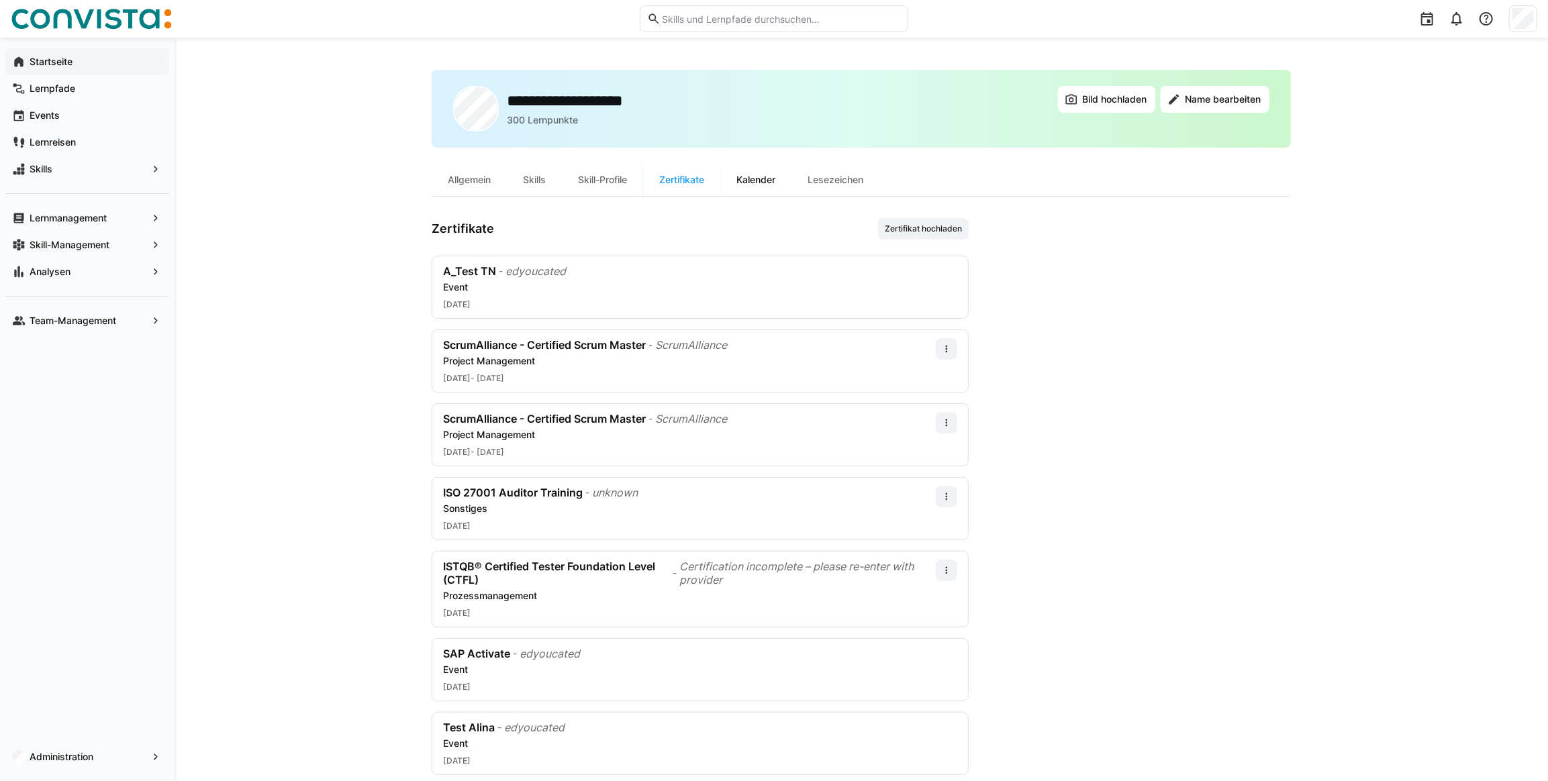
click at [758, 181] on div "Kalender" at bounding box center [755, 180] width 71 height 32
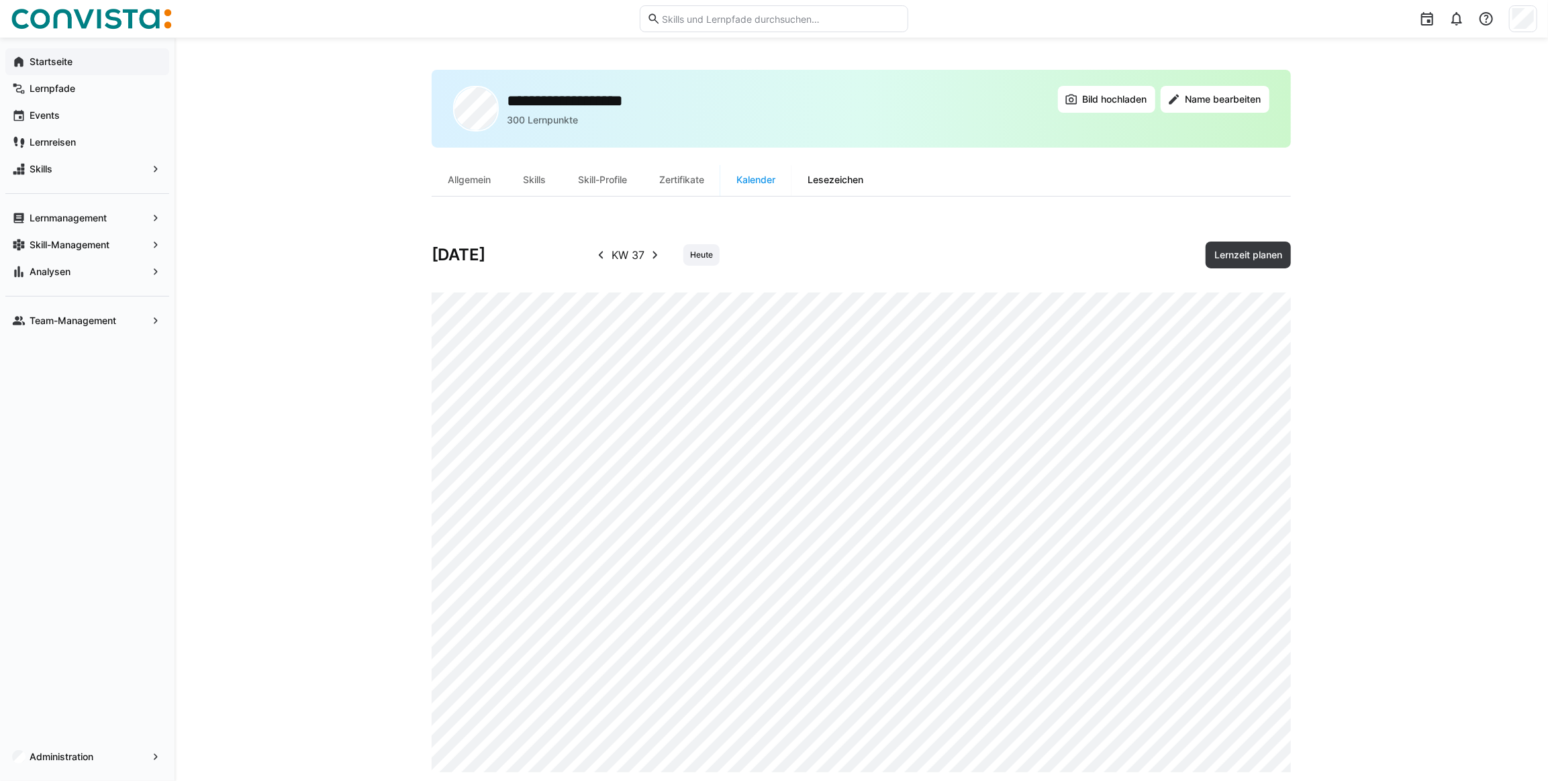
click at [833, 178] on div "Lesezeichen" at bounding box center [835, 180] width 88 height 32
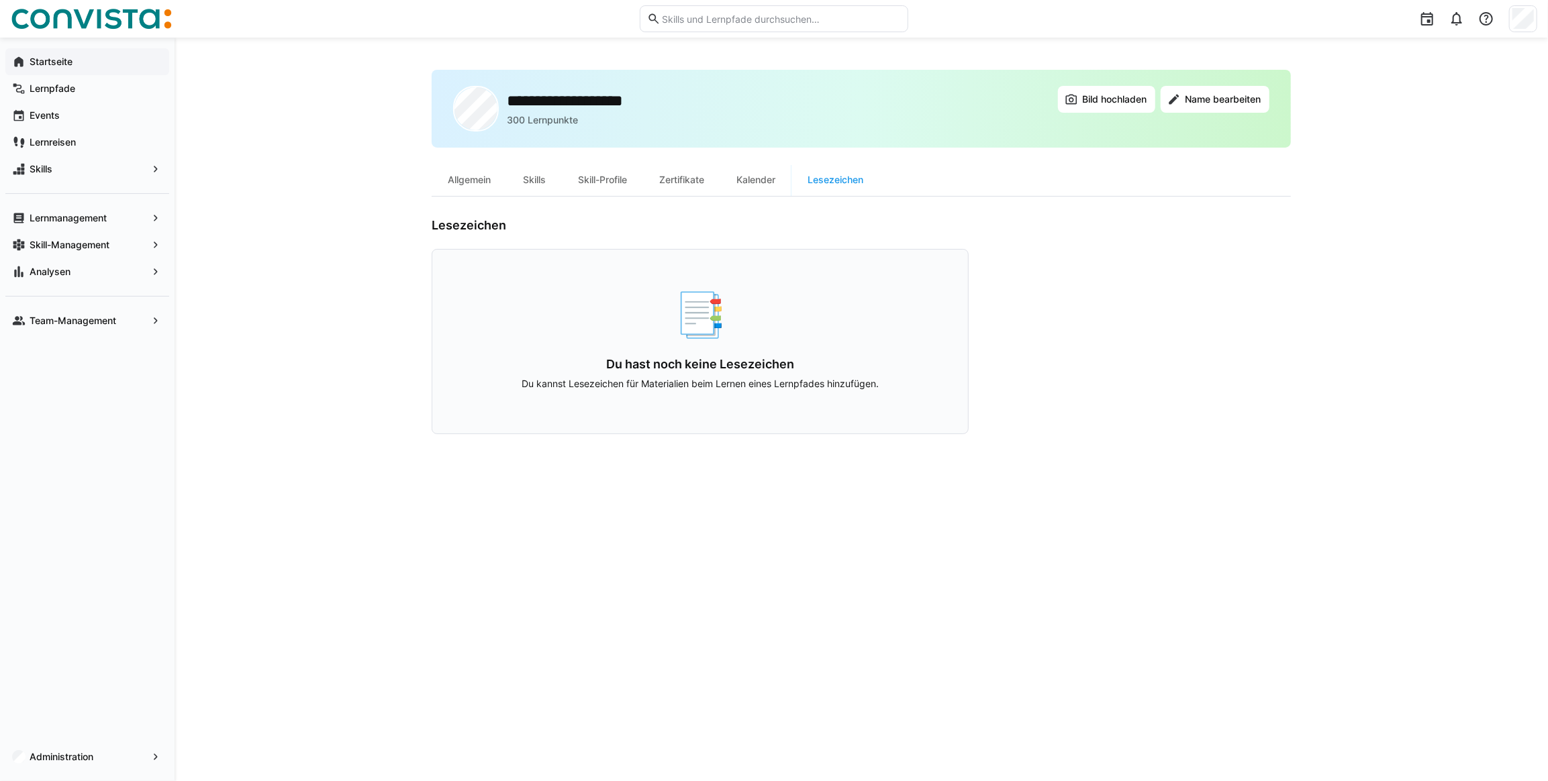
click at [0, 0] on app-navigation-label "Startseite" at bounding box center [0, 0] width 0 height 0
